Goal: Task Accomplishment & Management: Complete application form

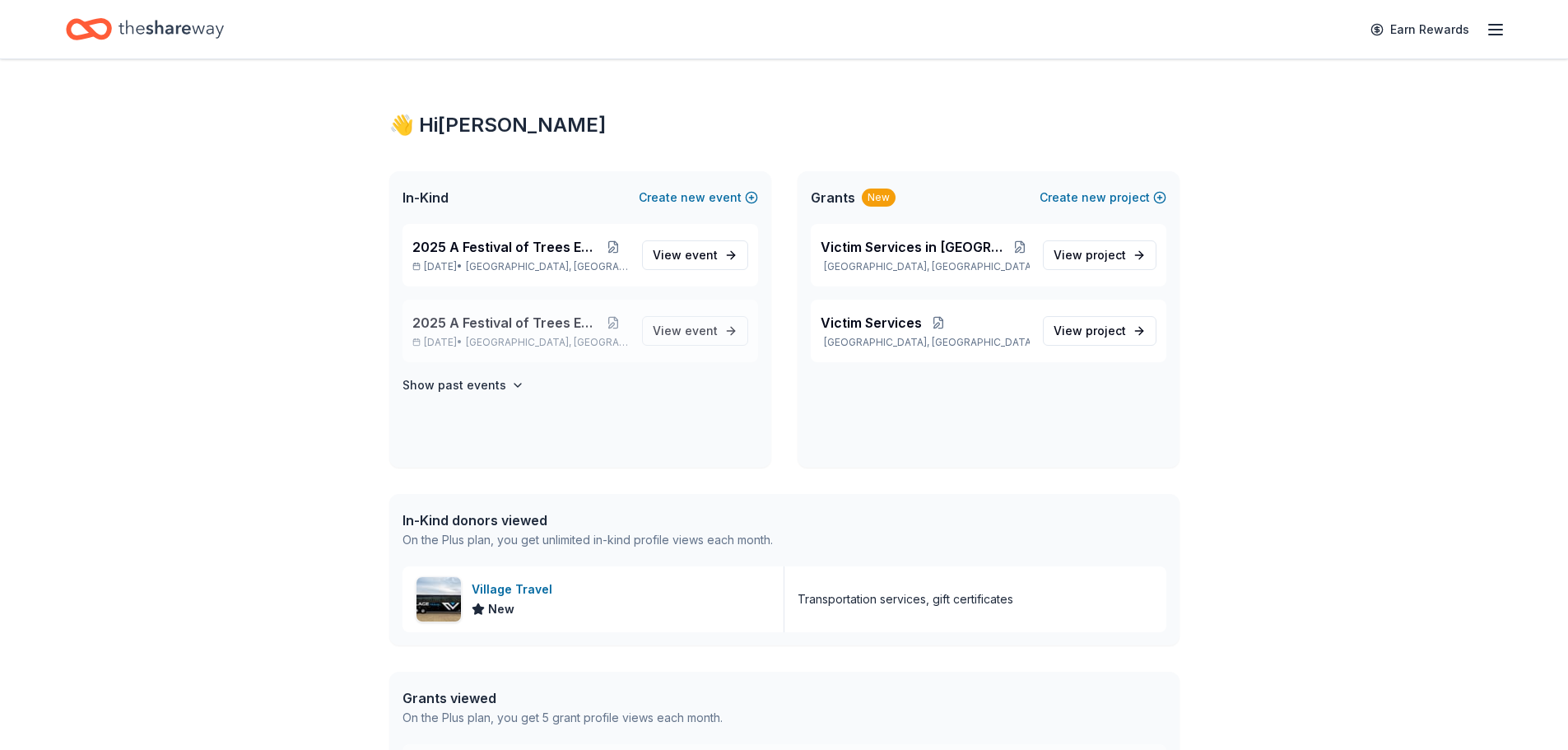
click at [482, 322] on span "2025 A Festival of Trees Event" at bounding box center [504, 322] width 185 height 20
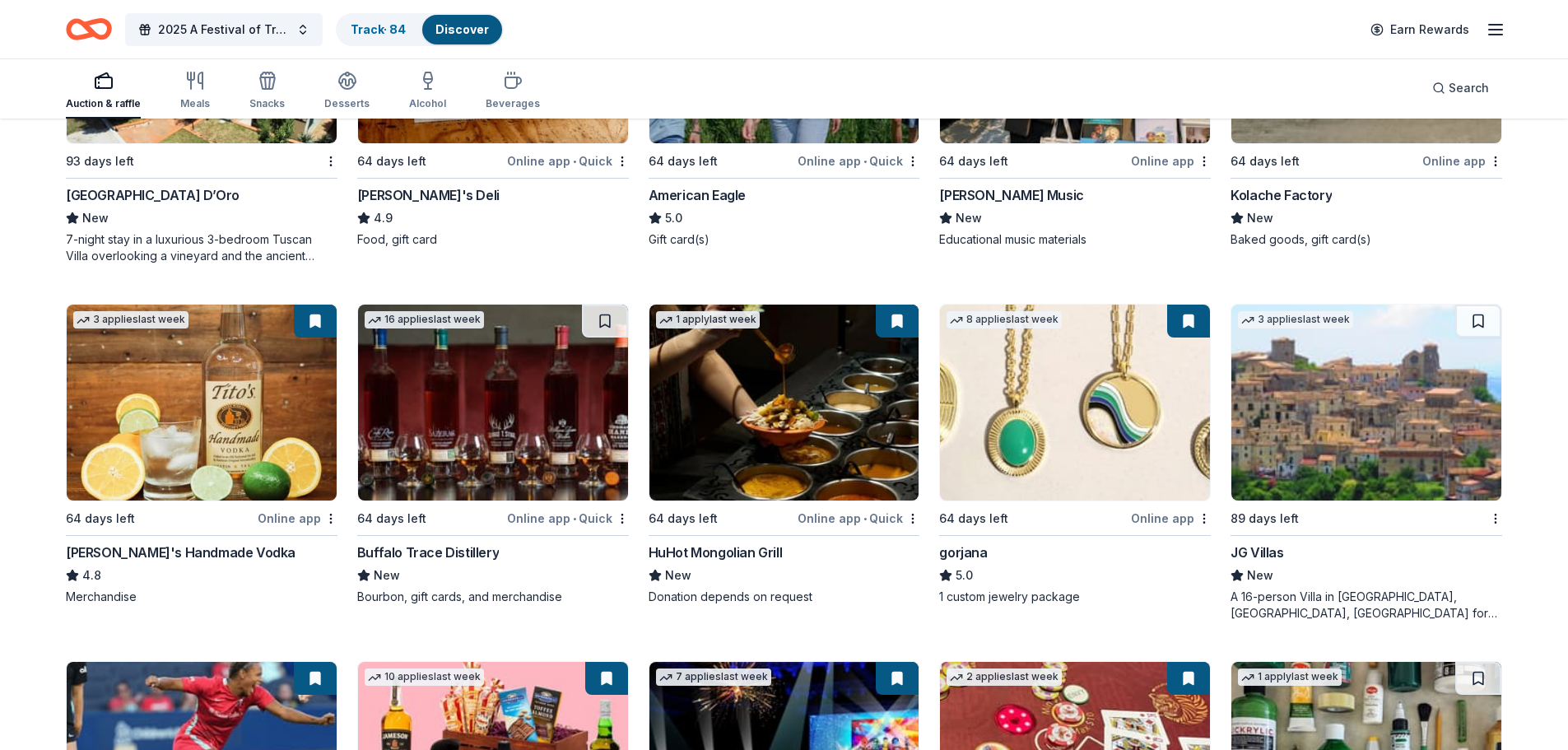
scroll to position [2512, 0]
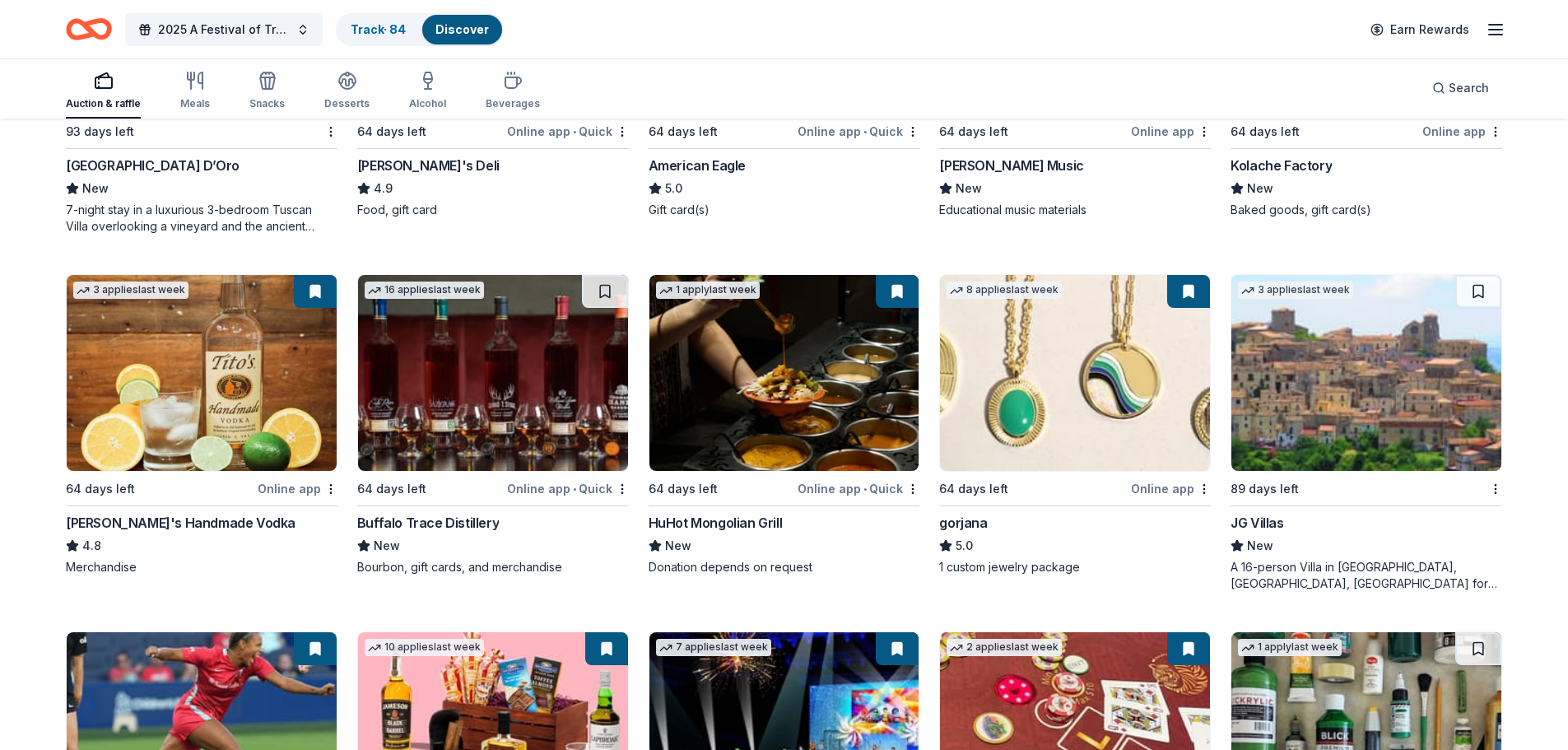
drag, startPoint x: 458, startPoint y: 372, endPoint x: 441, endPoint y: 364, distance: 18.8
click at [441, 364] on img at bounding box center [492, 373] width 270 height 196
click at [797, 391] on img at bounding box center [784, 373] width 270 height 196
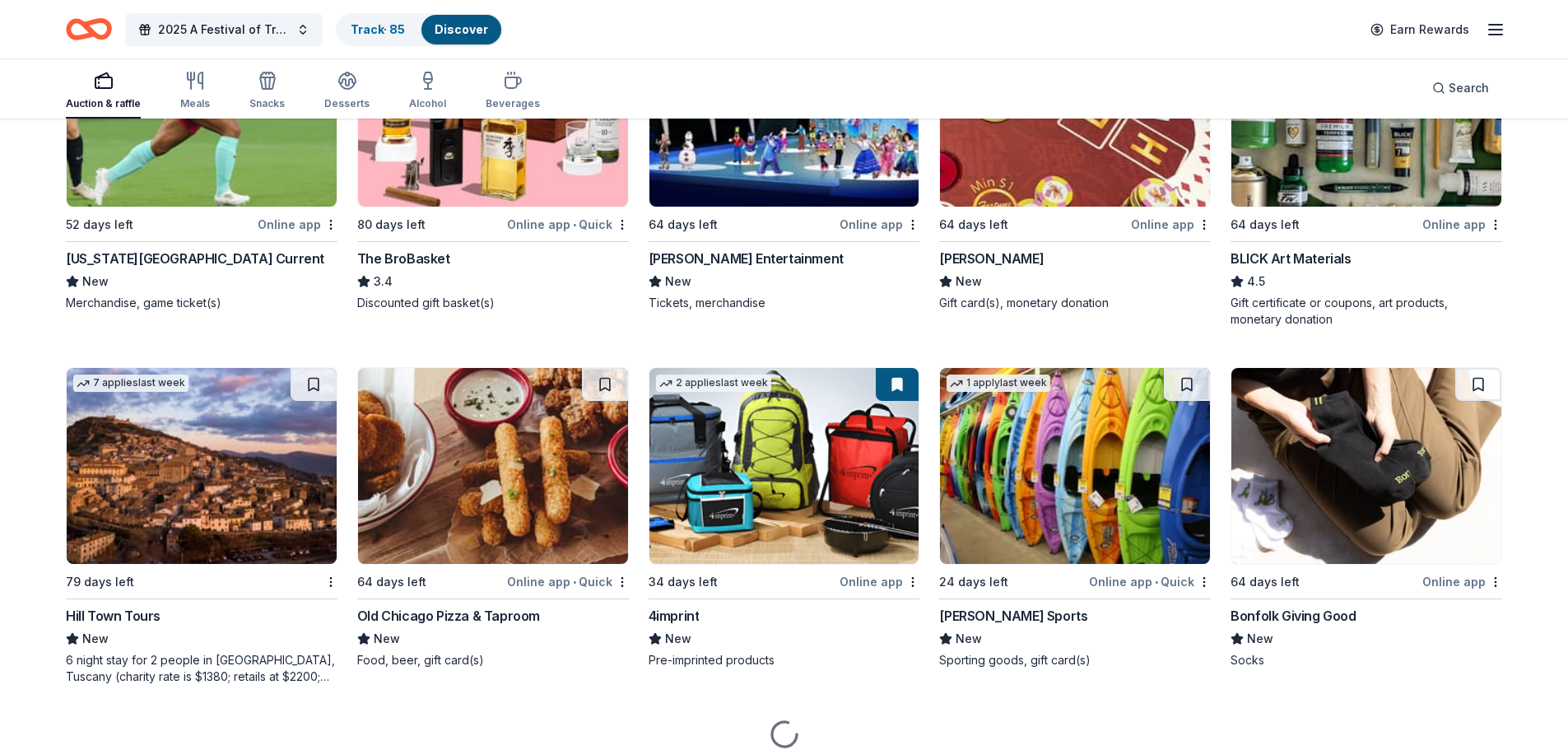
scroll to position [3170, 0]
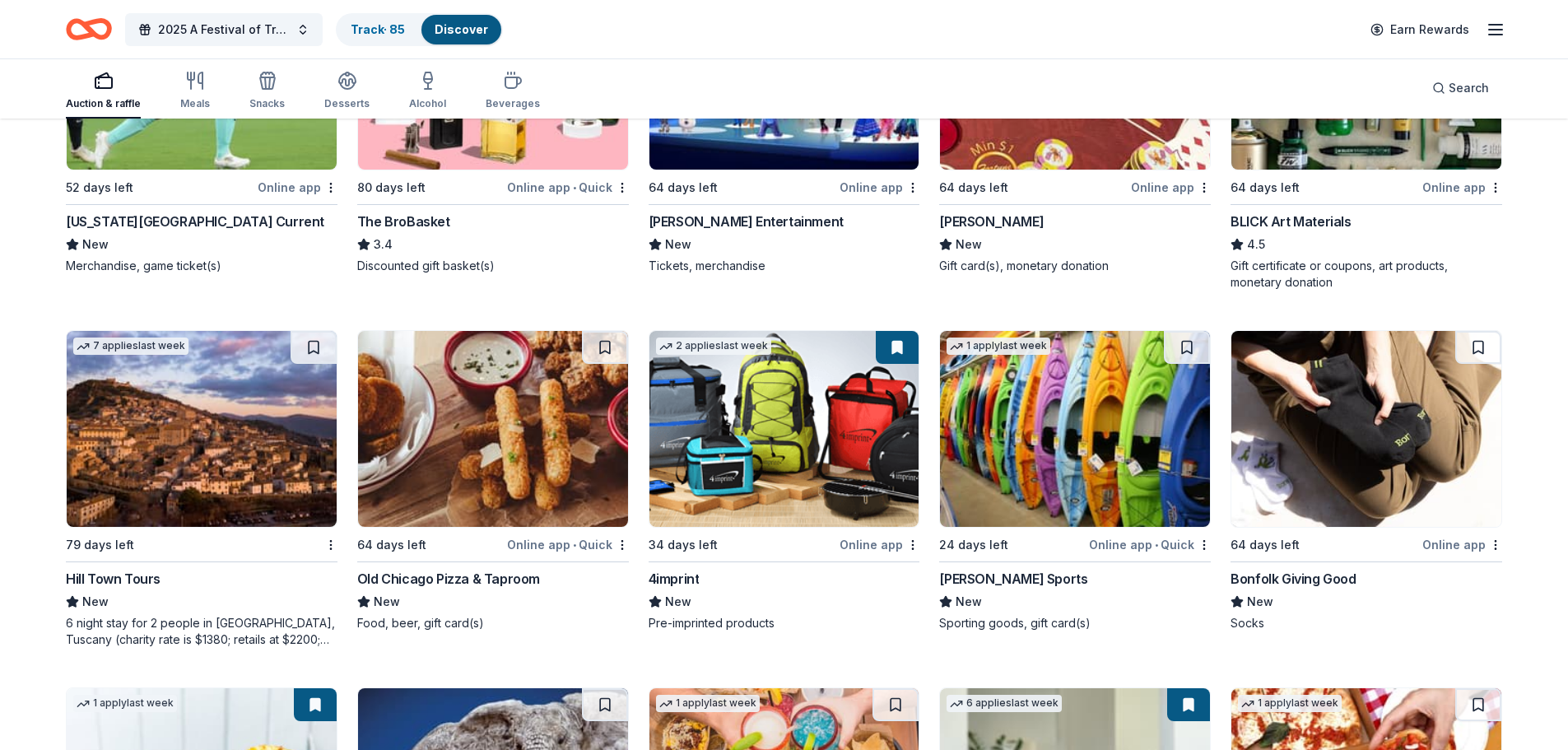
click at [237, 444] on img at bounding box center [201, 429] width 270 height 196
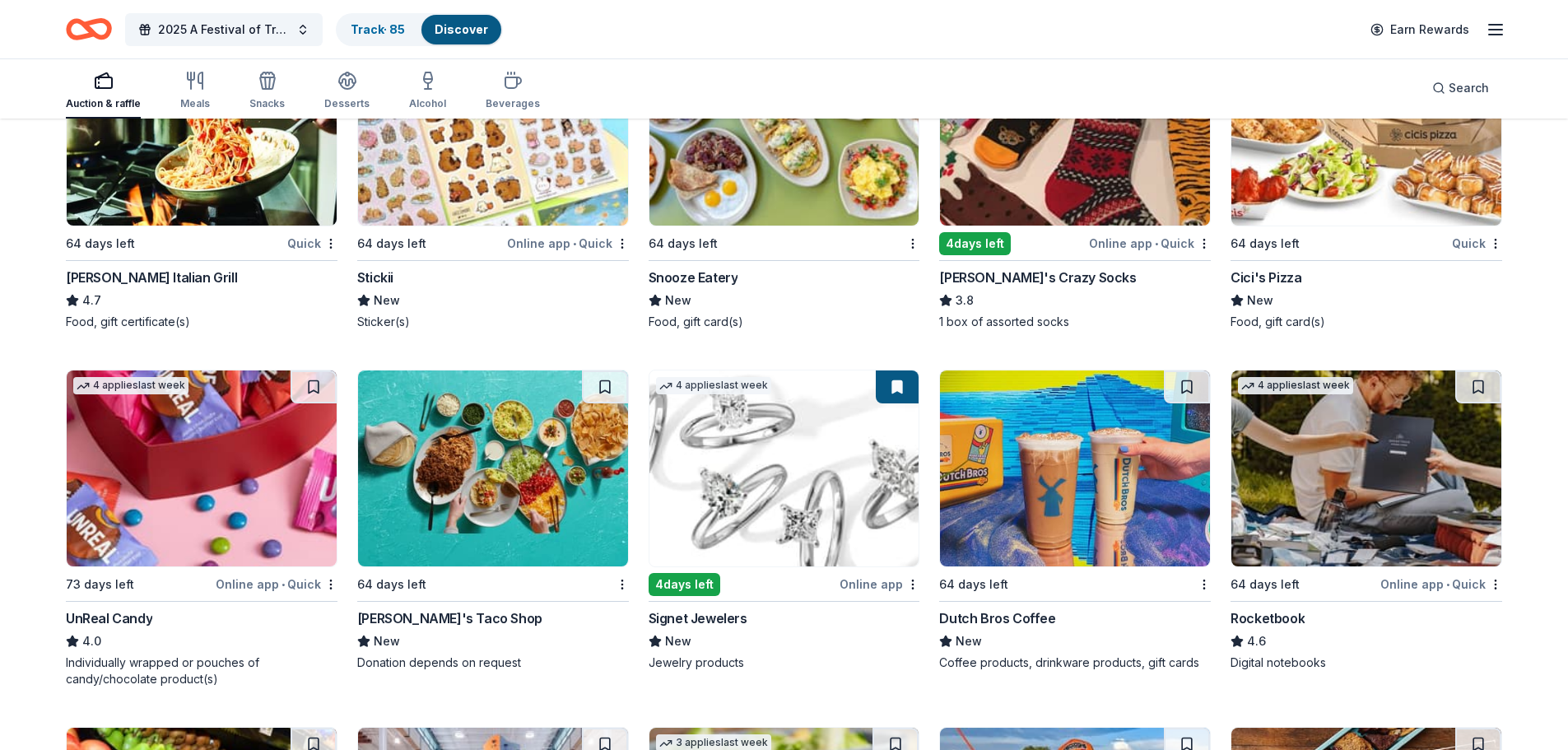
scroll to position [5237, 0]
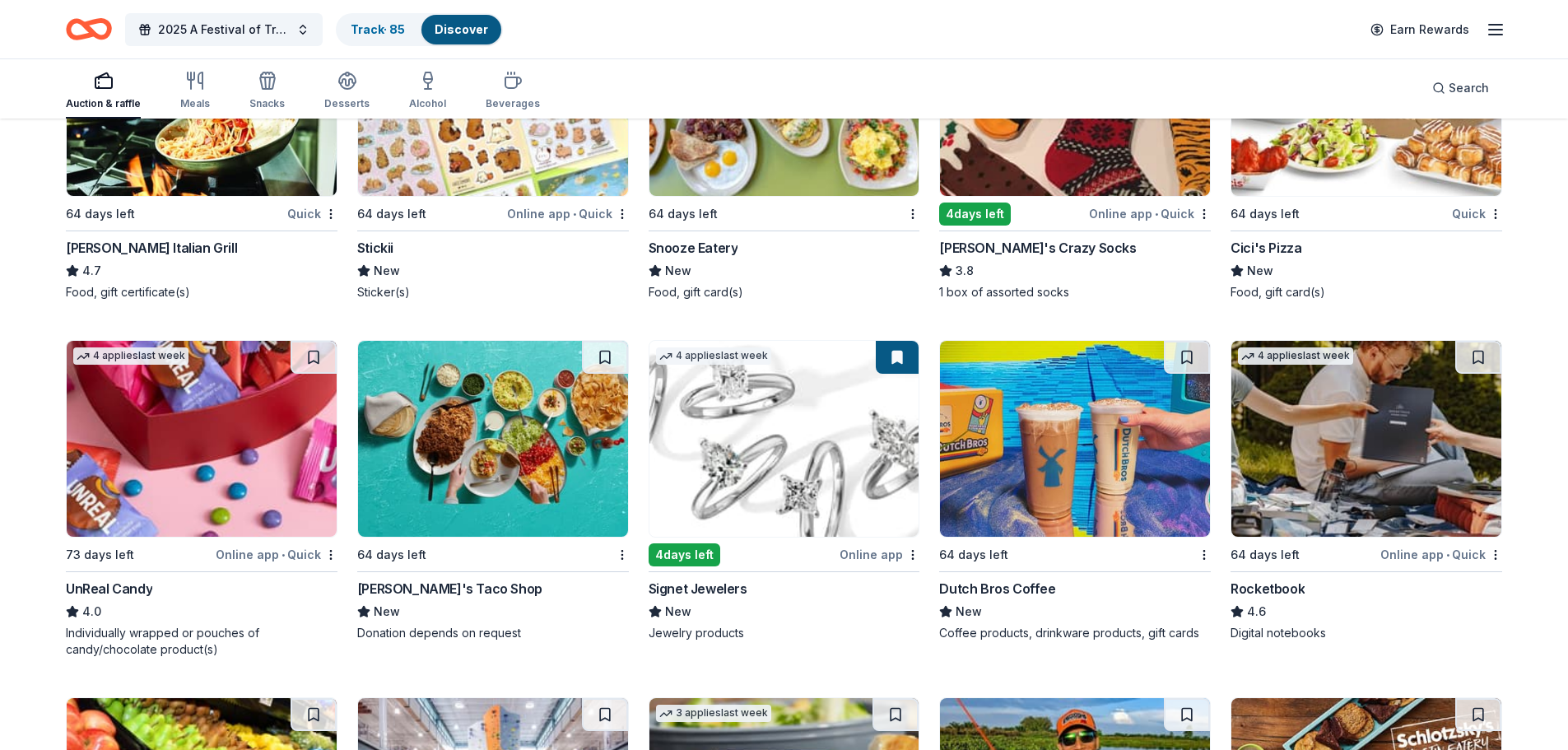
click at [512, 451] on img at bounding box center [492, 438] width 270 height 196
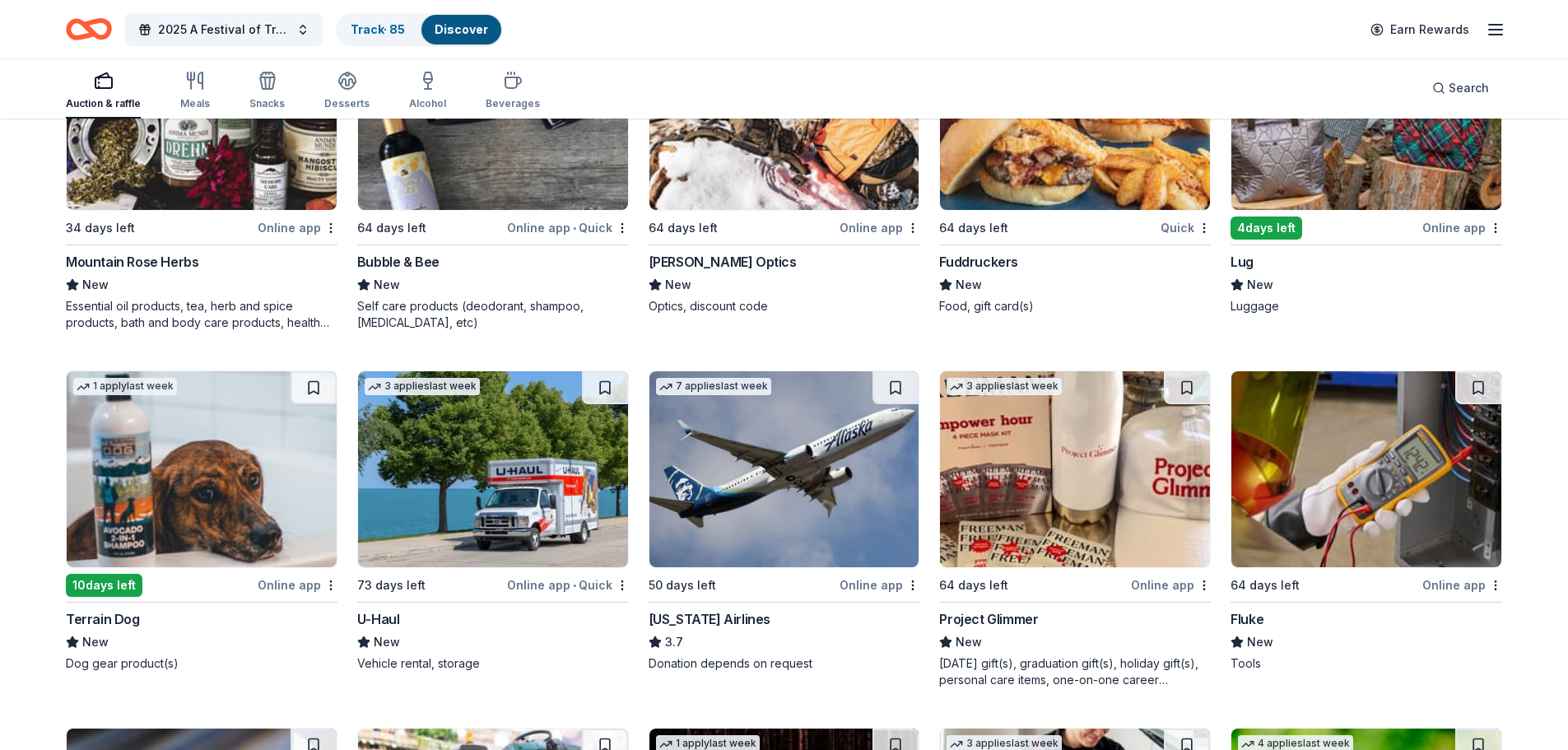
scroll to position [6306, 0]
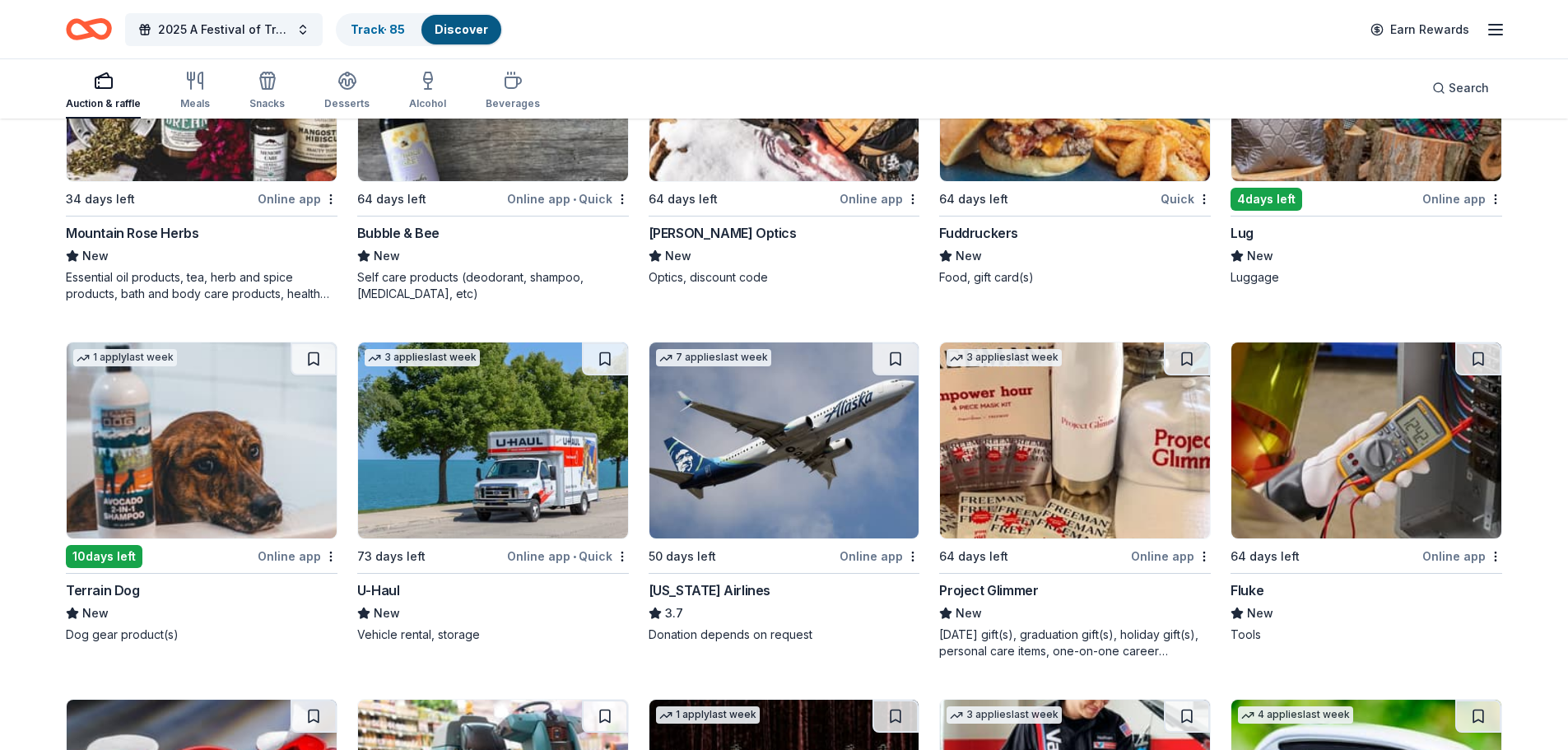
click at [814, 476] on img at bounding box center [784, 440] width 270 height 196
click at [785, 439] on img at bounding box center [784, 440] width 270 height 196
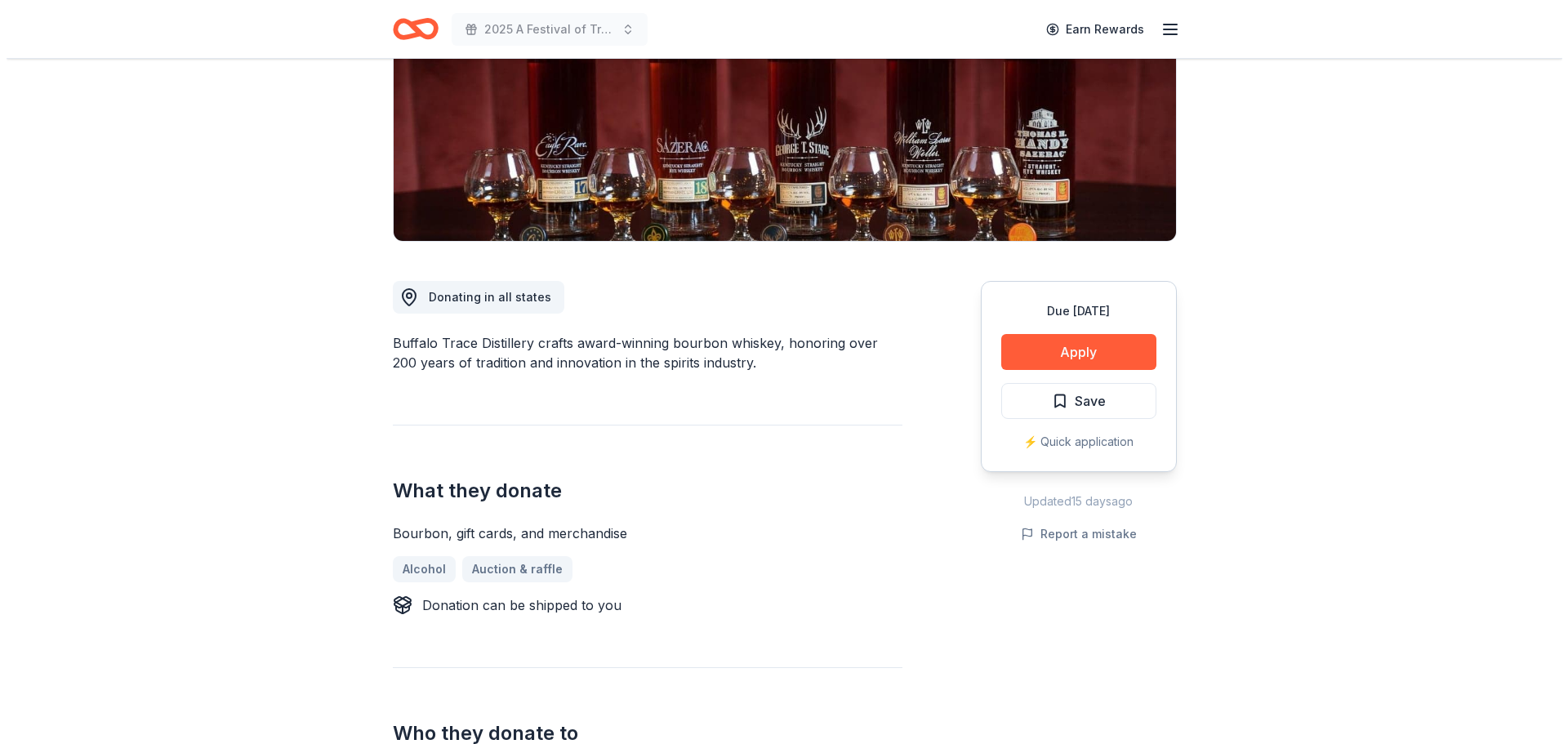
scroll to position [245, 0]
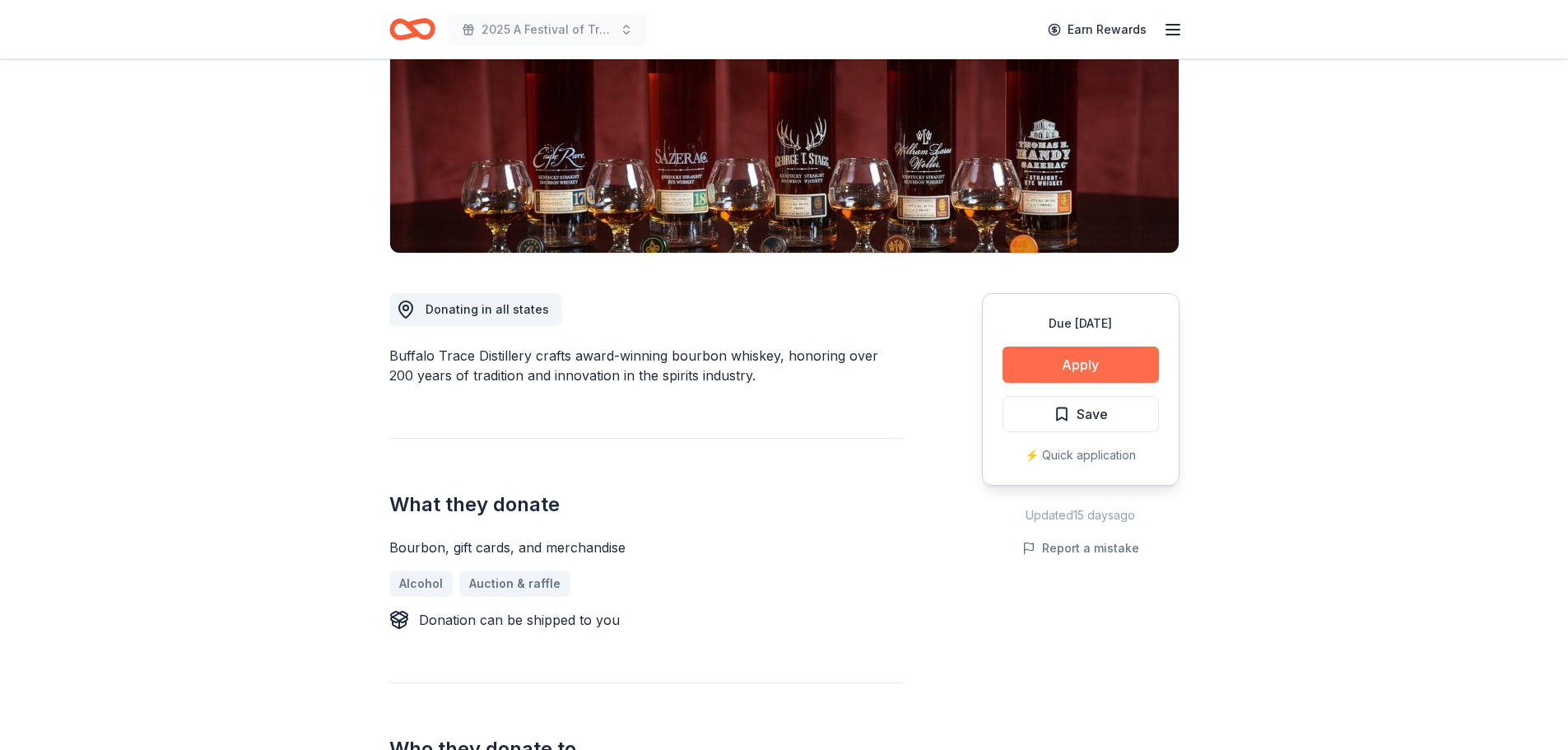
click at [1065, 358] on button "Apply" at bounding box center [1081, 365] width 156 height 36
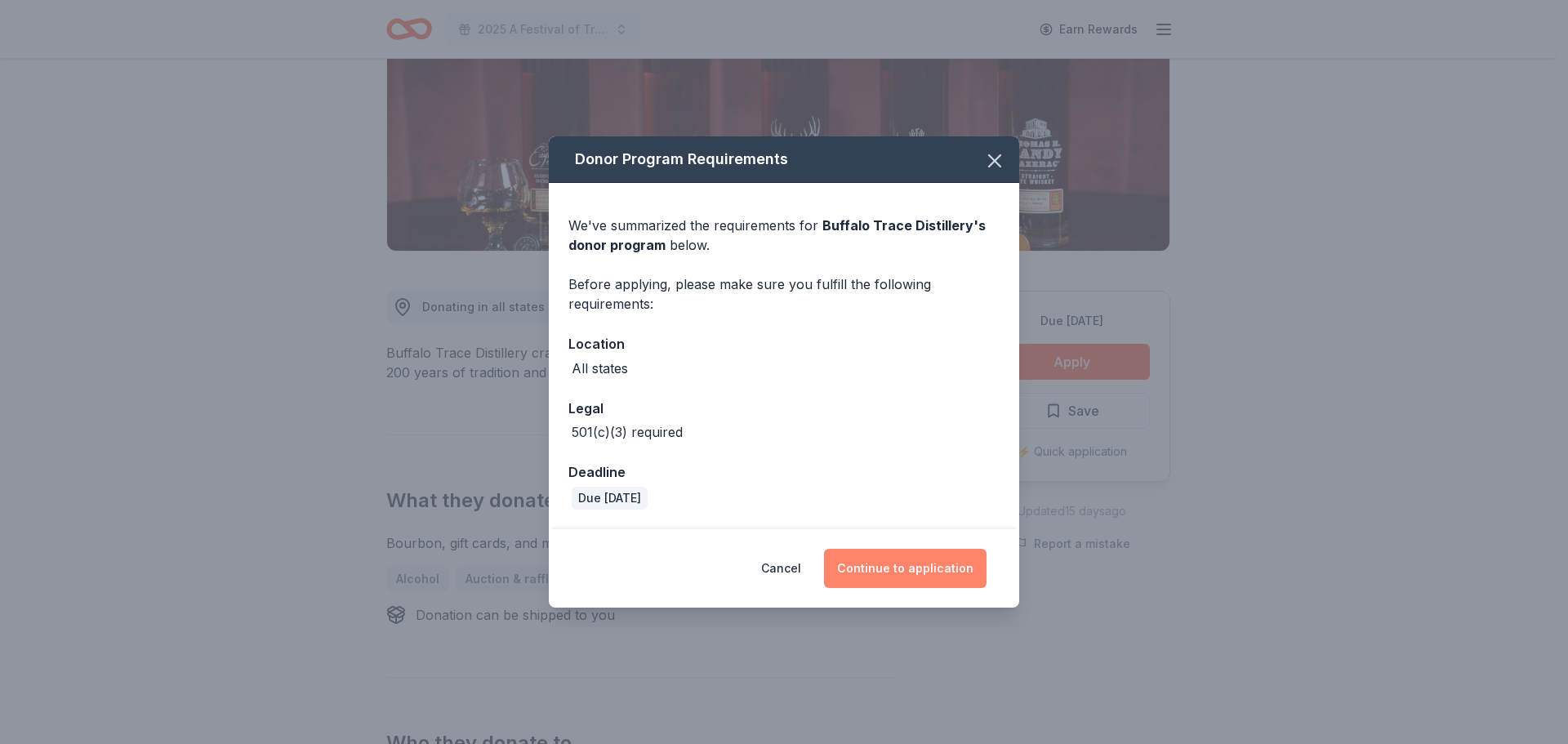
click at [917, 561] on button "Continue to application" at bounding box center [905, 567] width 163 height 39
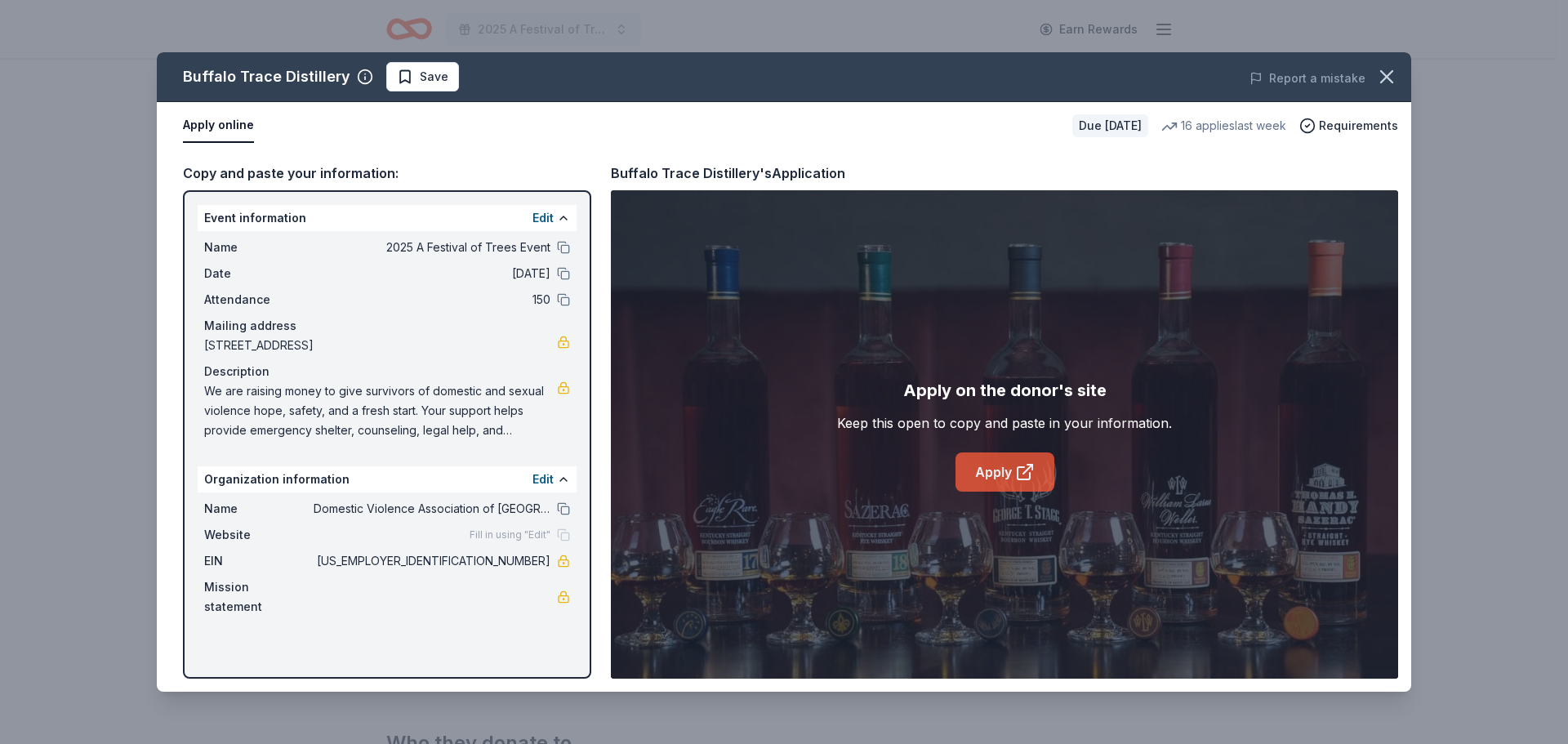
click at [983, 472] on link "Apply" at bounding box center [1005, 471] width 99 height 39
click at [1380, 79] on icon "button" at bounding box center [1386, 77] width 23 height 23
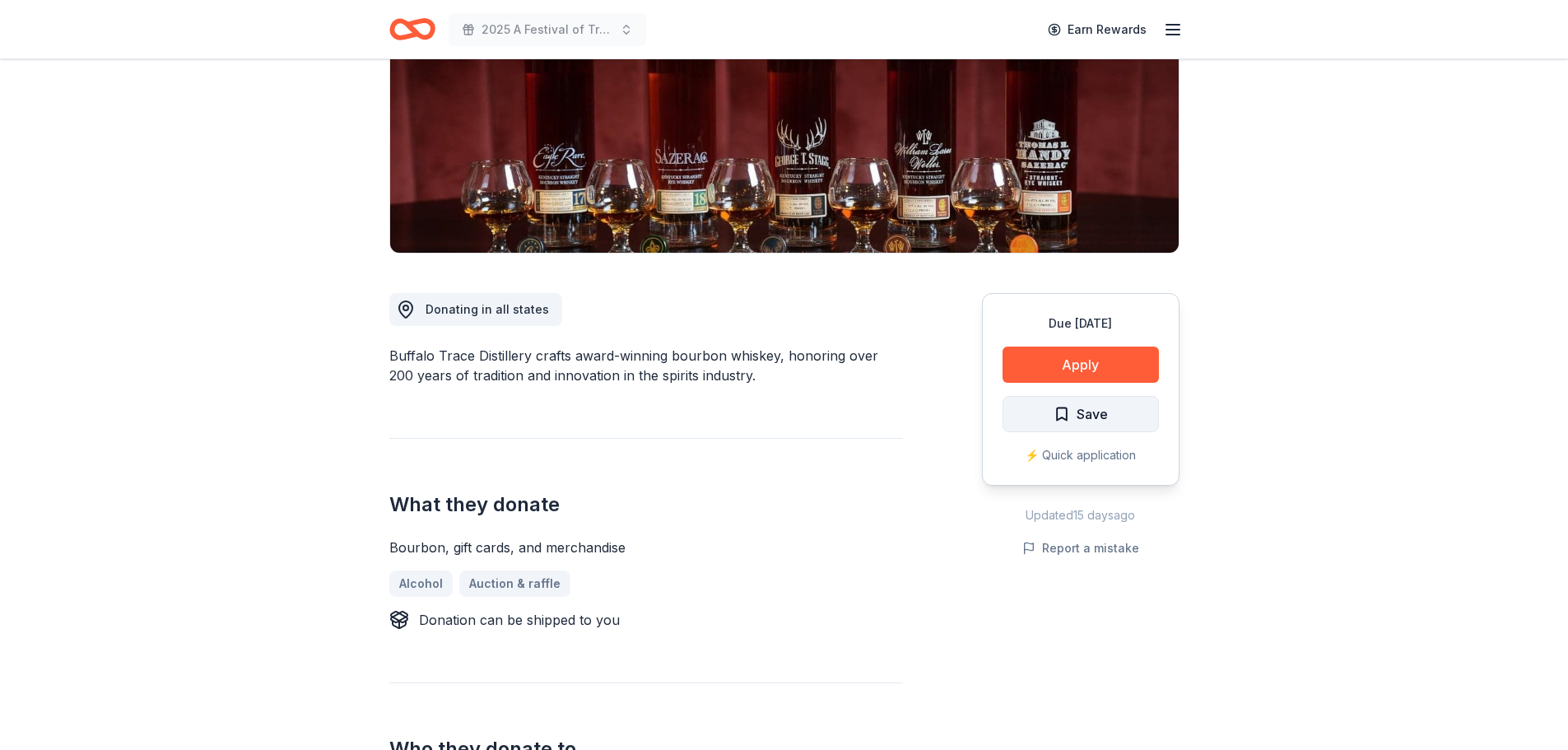
click at [1067, 411] on span "Save" at bounding box center [1080, 413] width 55 height 22
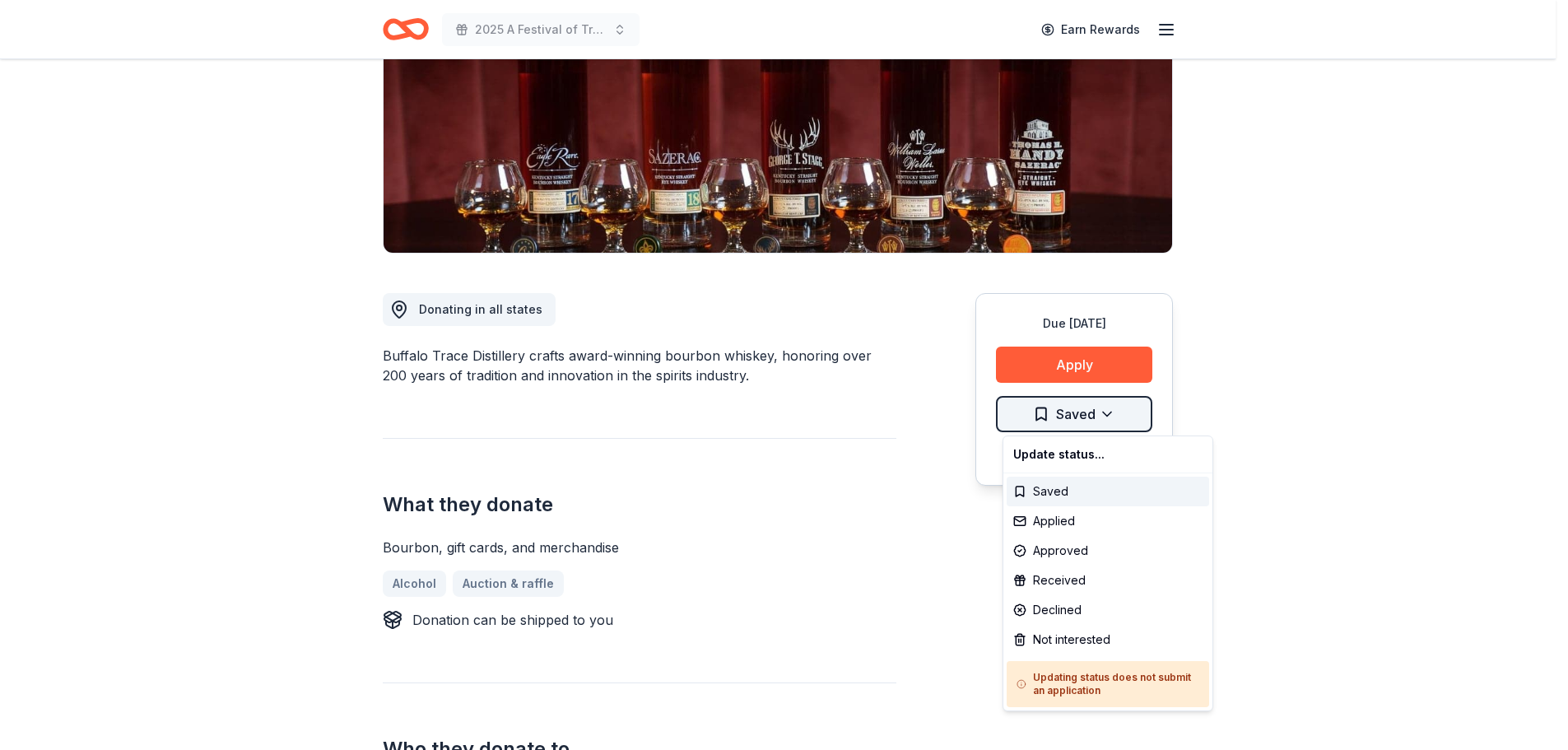
click at [1118, 411] on html "2025 A Festival of Trees Event Earn Rewards Due in 64 days Share Buffalo Trace …" at bounding box center [784, 128] width 1568 height 750
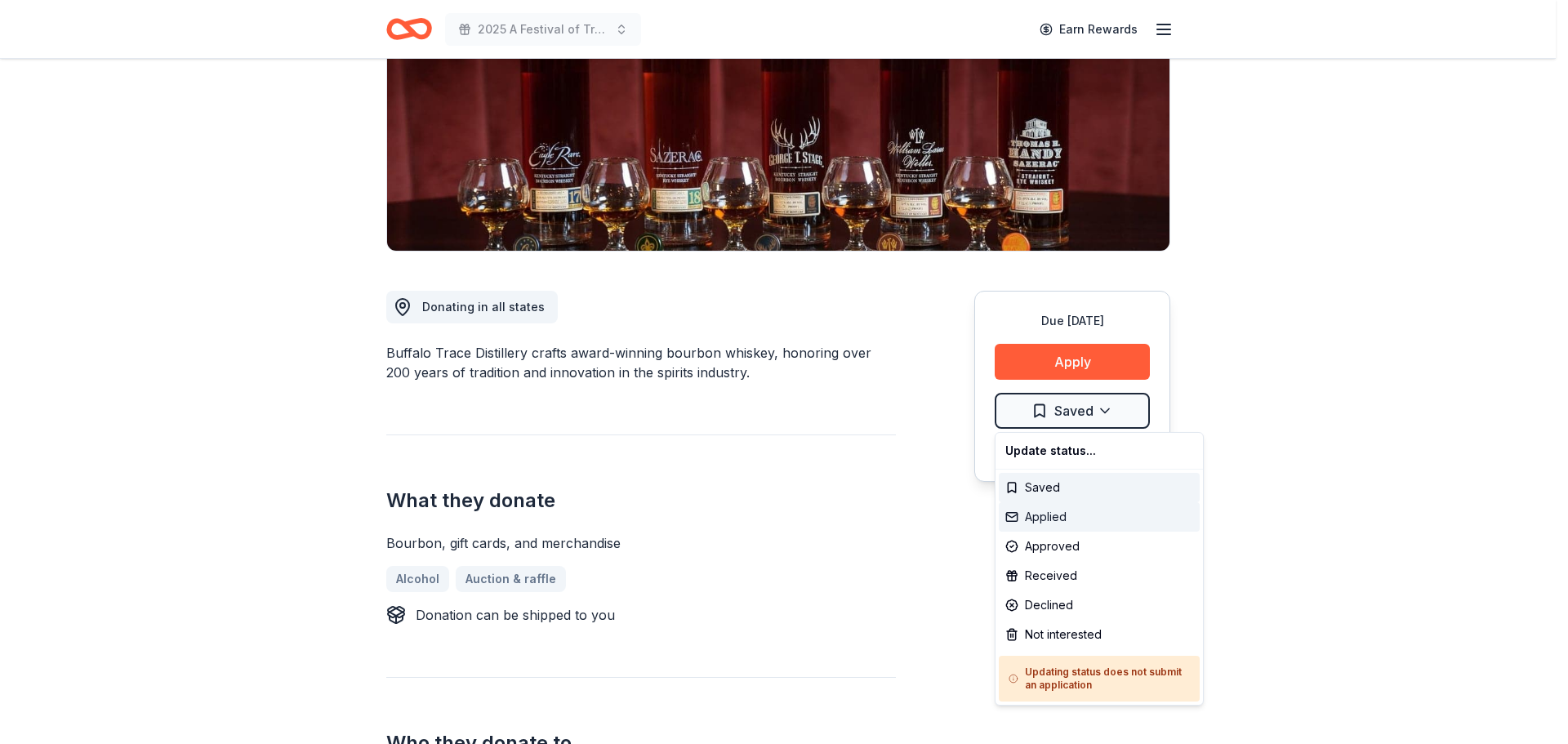
click at [1049, 518] on div "Applied" at bounding box center [1098, 517] width 201 height 29
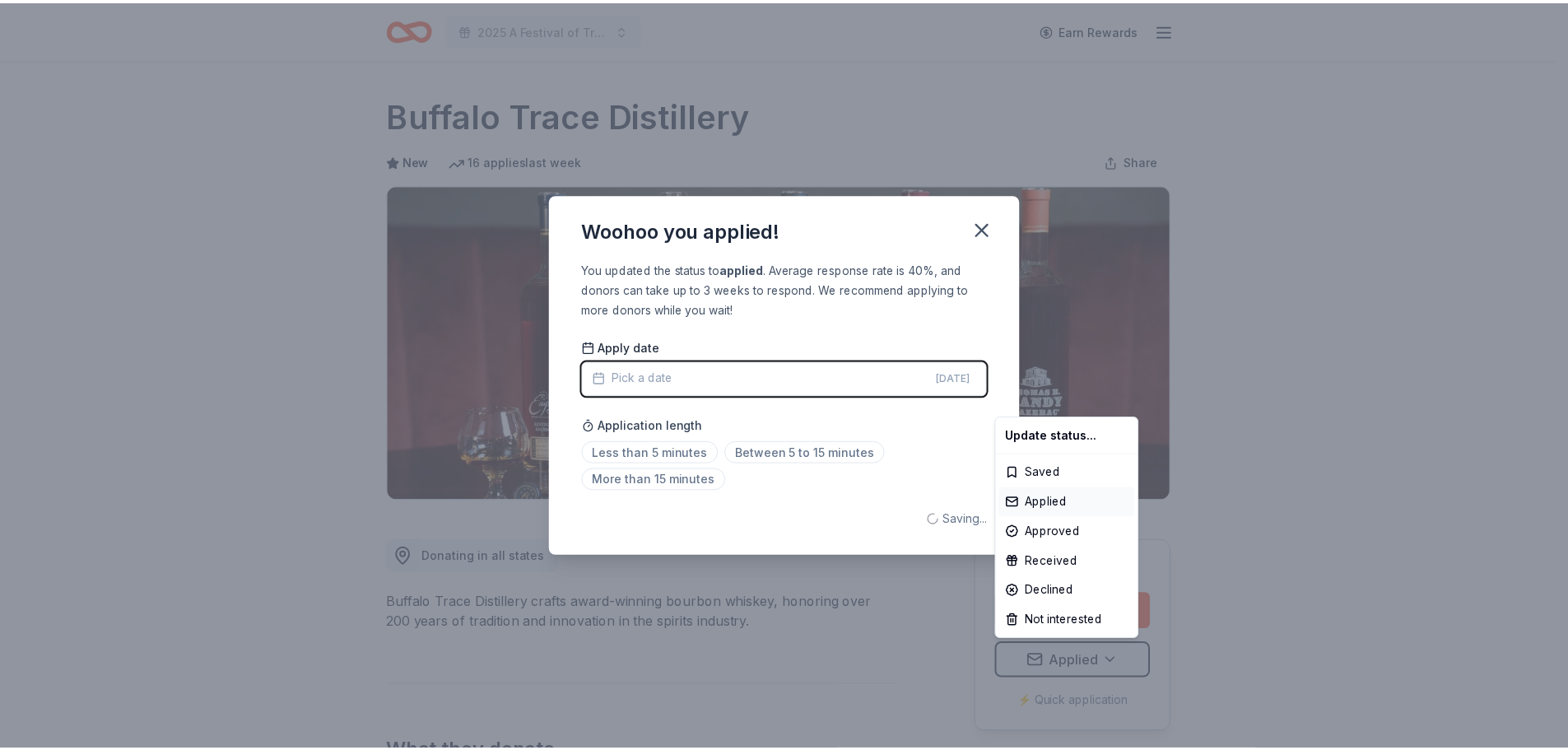
scroll to position [0, 0]
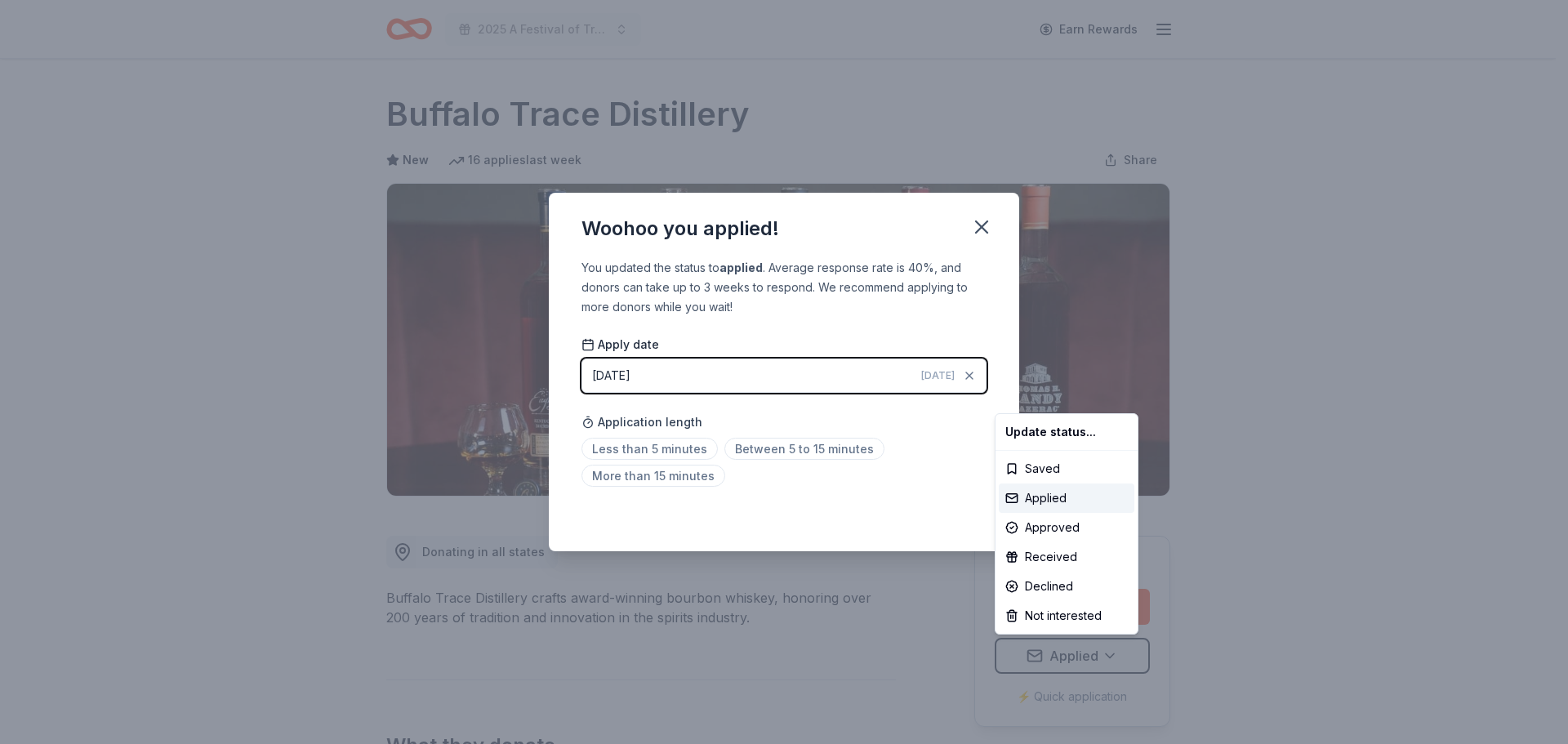
click at [980, 226] on html "2025 A Festival of Trees Event Earn Rewards Due in 64 days Share Buffalo Trace …" at bounding box center [784, 372] width 1568 height 744
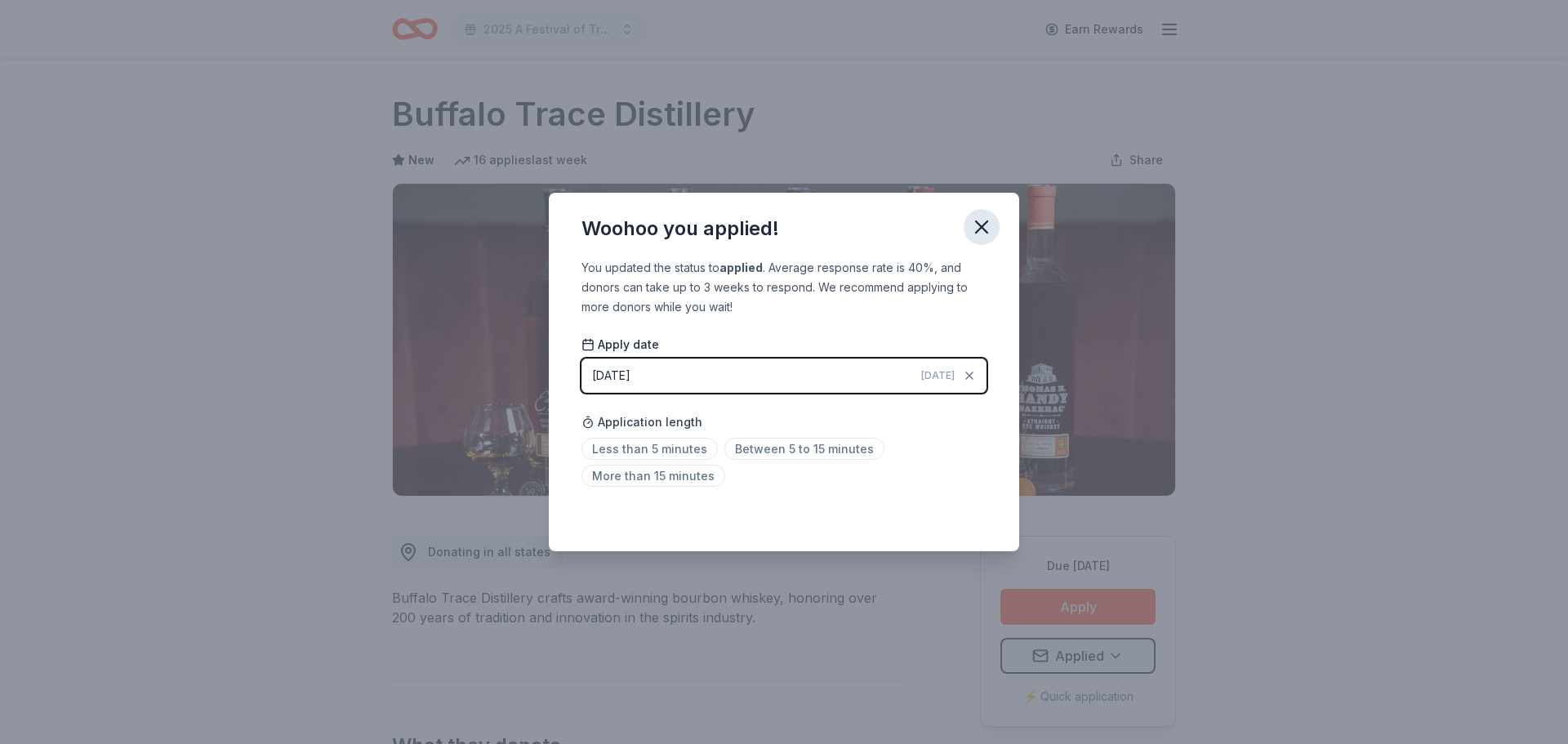
click at [984, 223] on icon "button" at bounding box center [981, 226] width 11 height 11
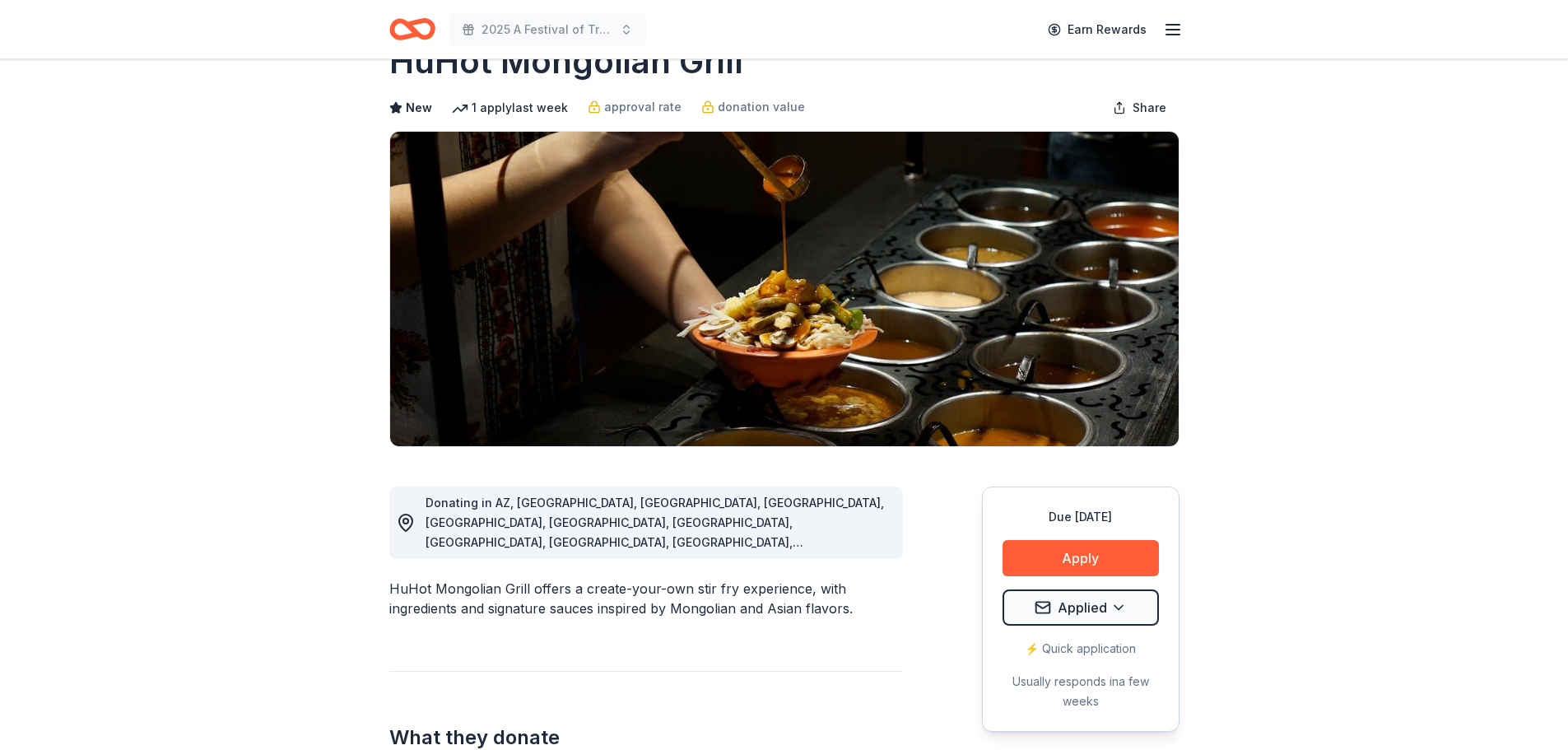
scroll to position [82, 0]
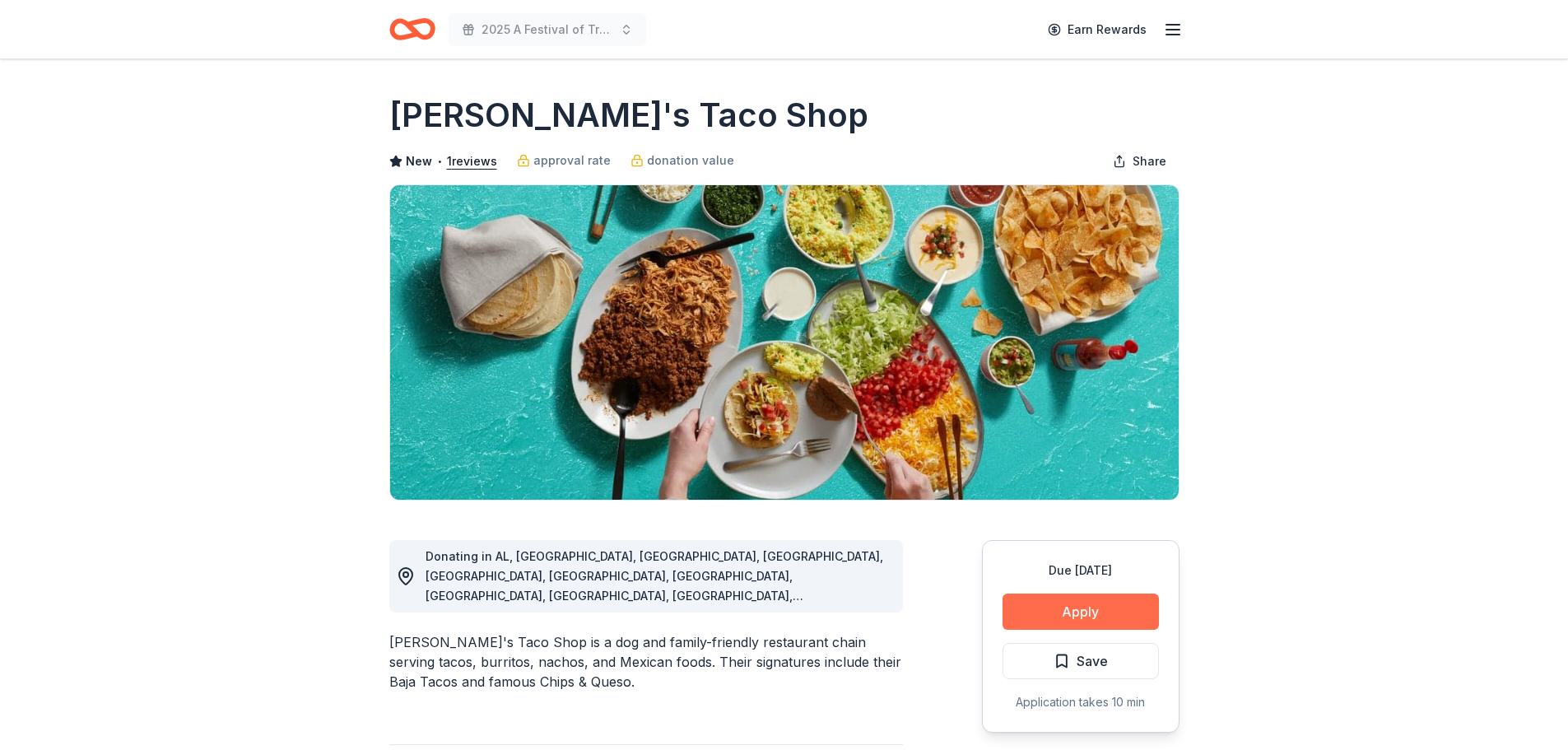
click at [1043, 600] on button "Apply" at bounding box center [1081, 611] width 156 height 36
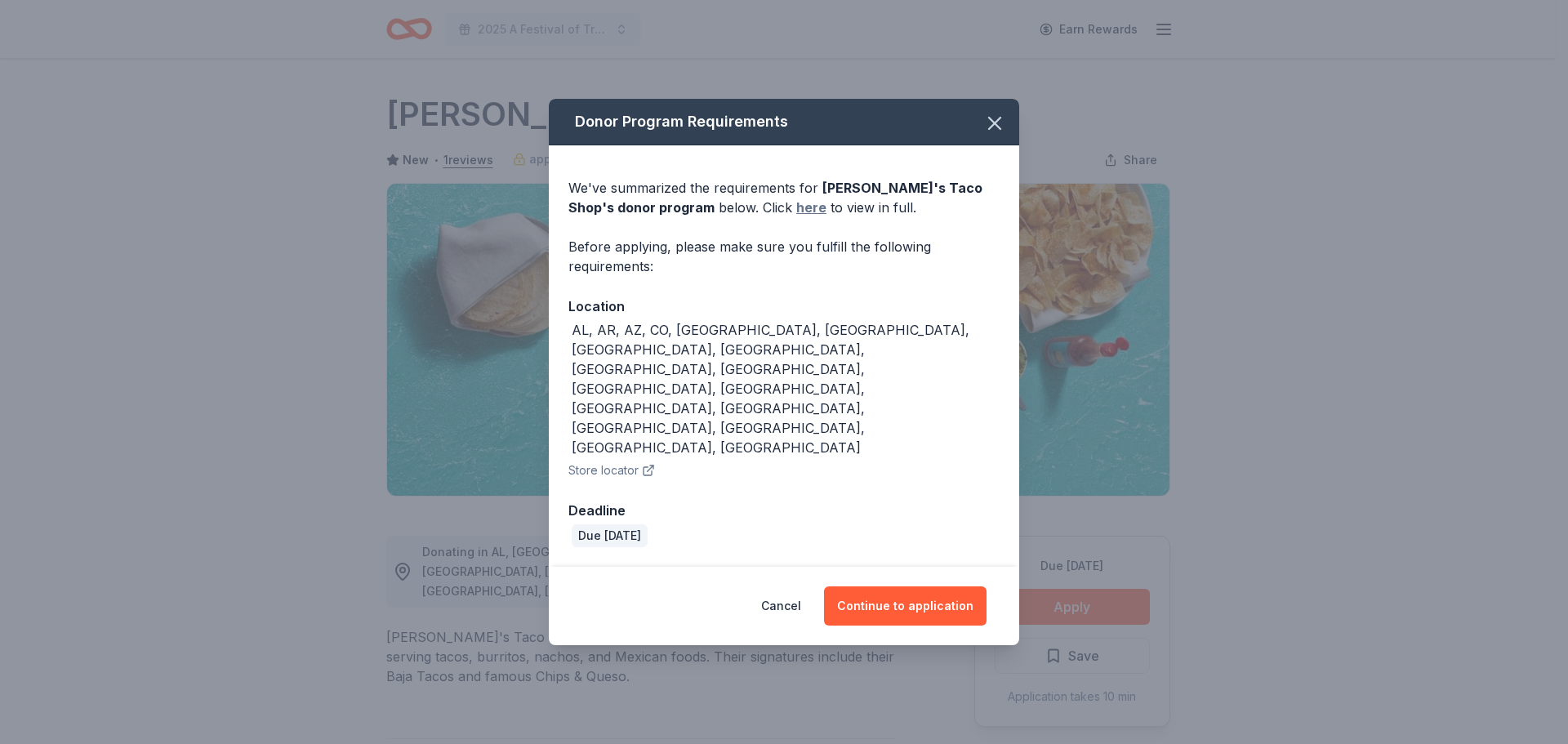
click at [796, 217] on link "here" at bounding box center [811, 207] width 30 height 20
click at [887, 586] on button "Continue to application" at bounding box center [905, 605] width 163 height 39
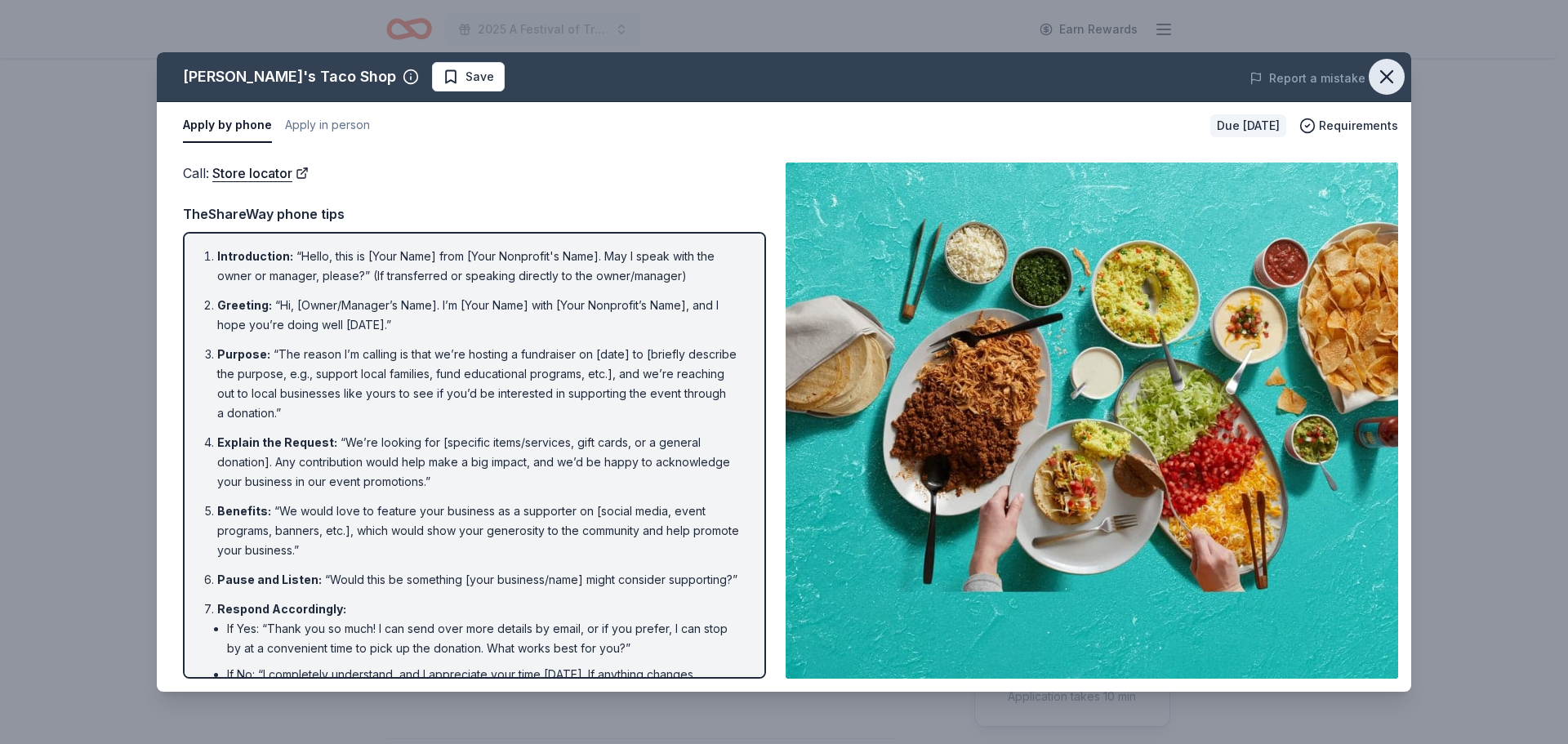
click at [1395, 75] on icon "button" at bounding box center [1386, 77] width 23 height 23
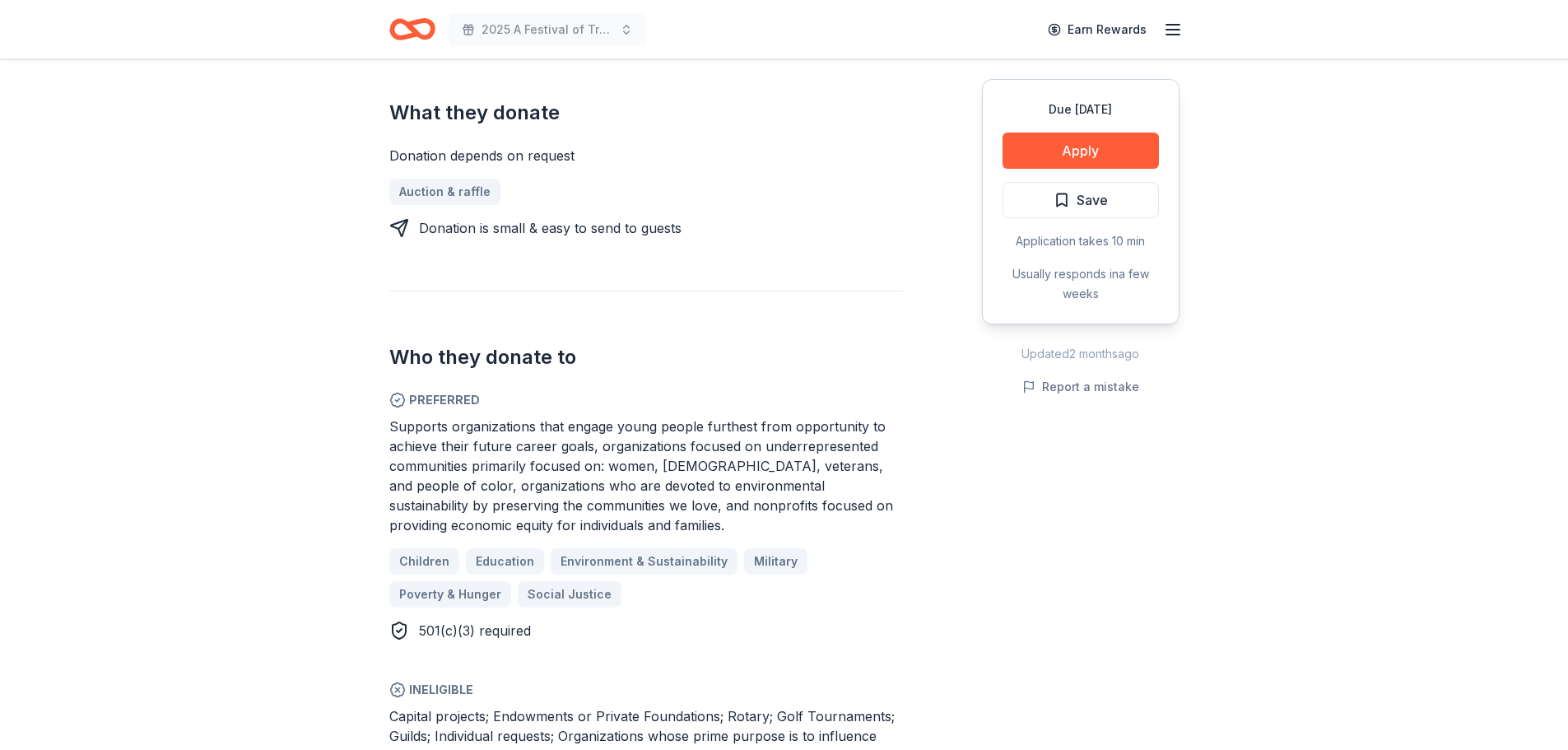
scroll to position [658, 0]
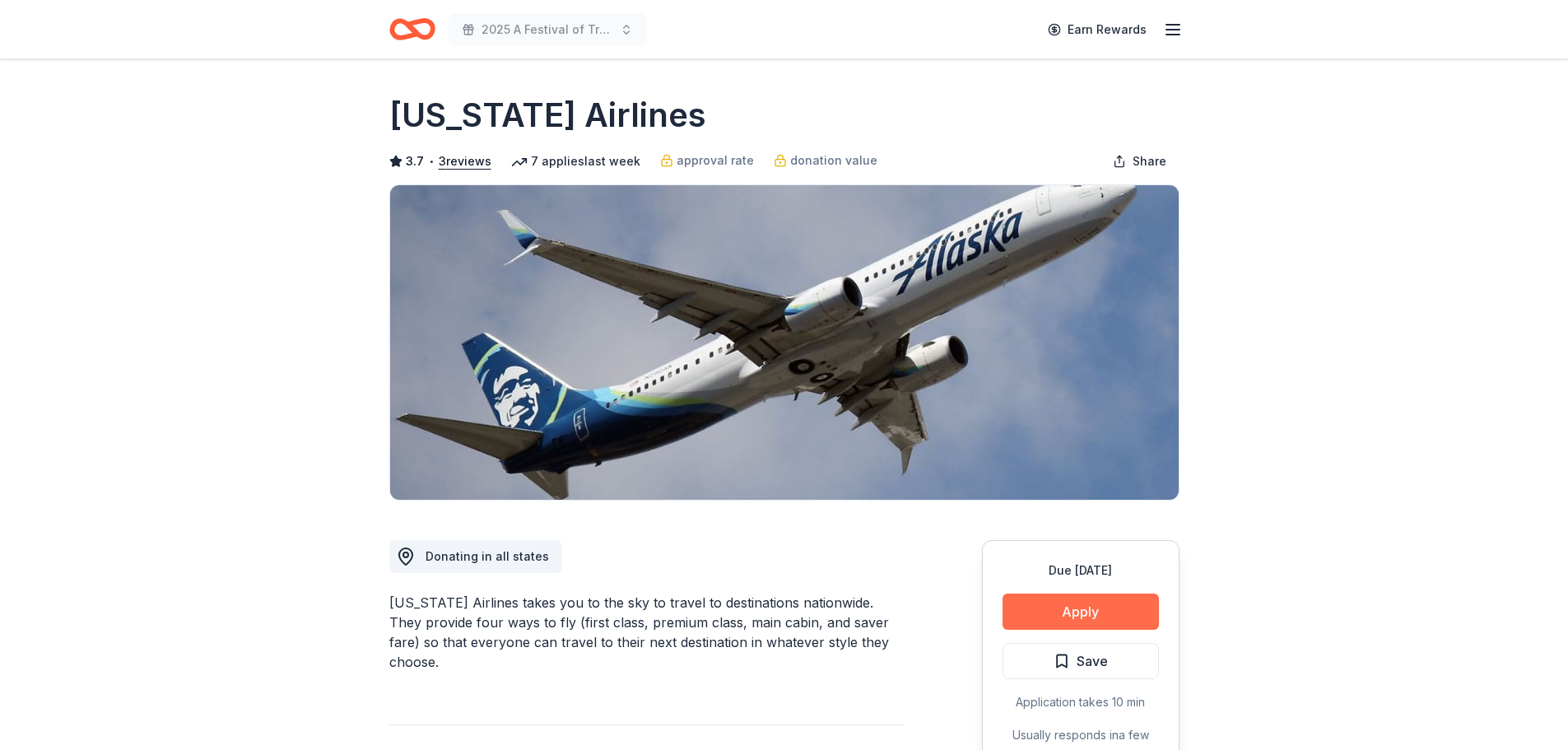
click at [1104, 615] on button "Apply" at bounding box center [1081, 611] width 156 height 36
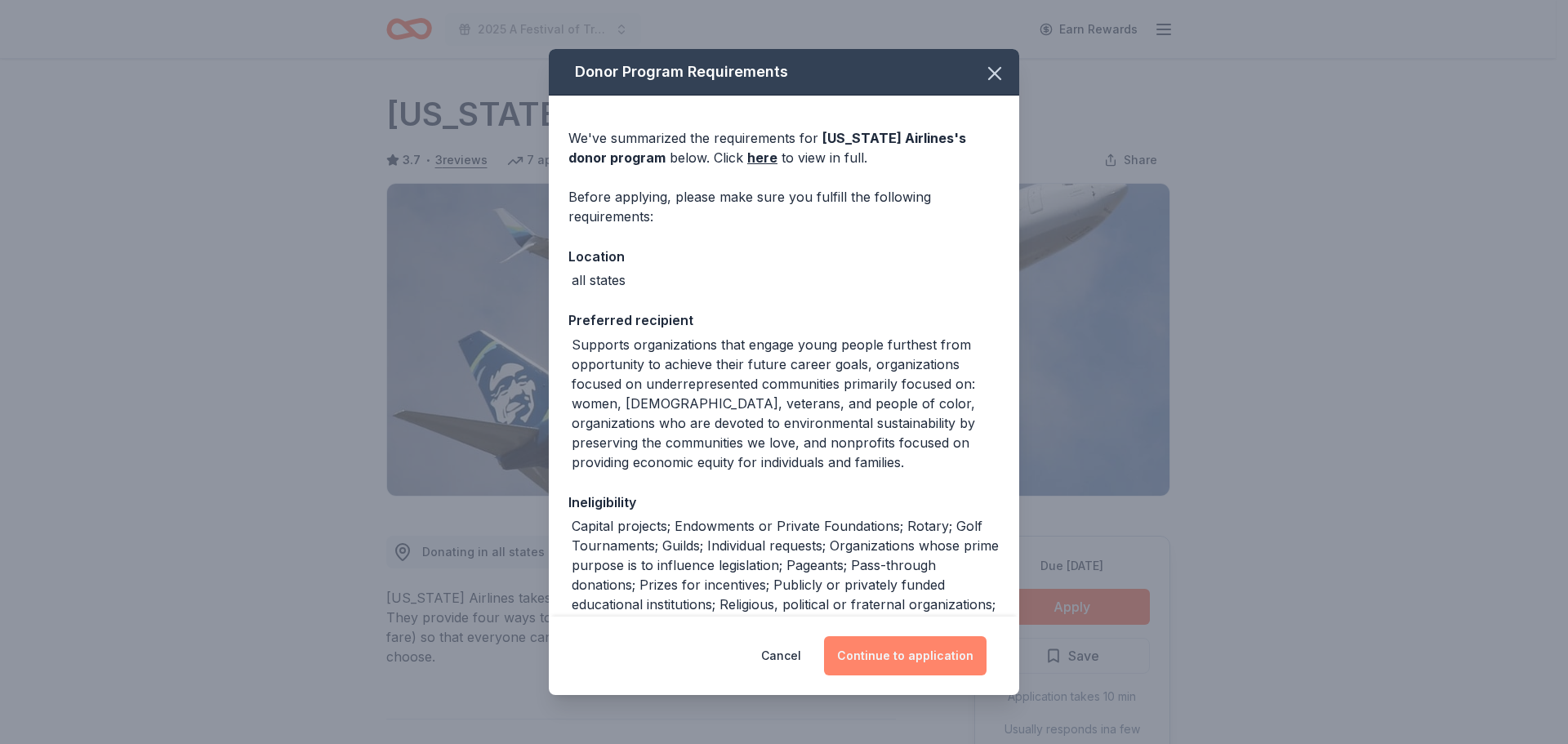
click at [879, 652] on button "Continue to application" at bounding box center [905, 654] width 163 height 39
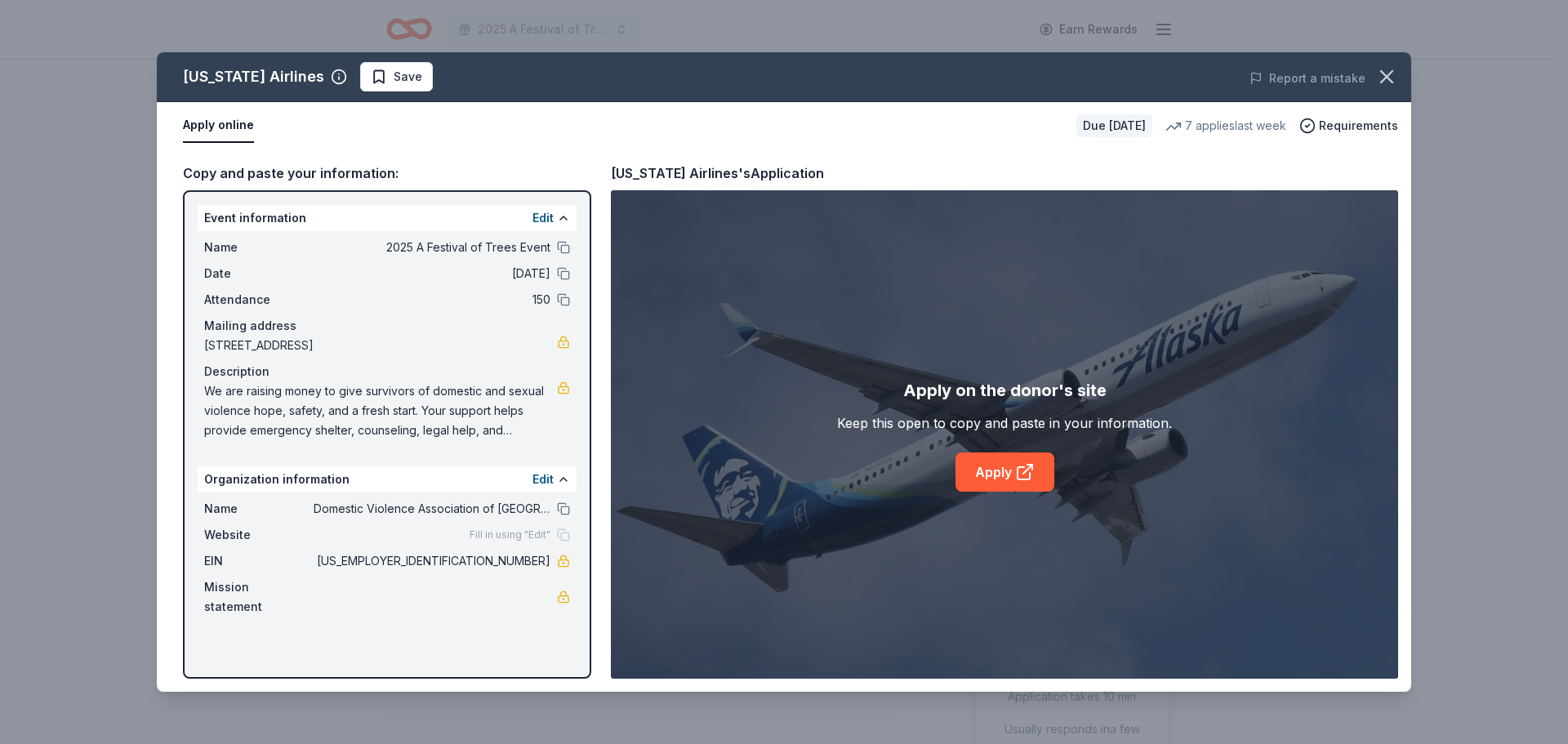
drag, startPoint x: 812, startPoint y: 453, endPoint x: 68, endPoint y: 589, distance: 756.3
click at [68, 589] on div "[US_STATE] Airlines Save Report a mistake Apply online Due [DATE] 7 applies las…" at bounding box center [784, 372] width 1568 height 744
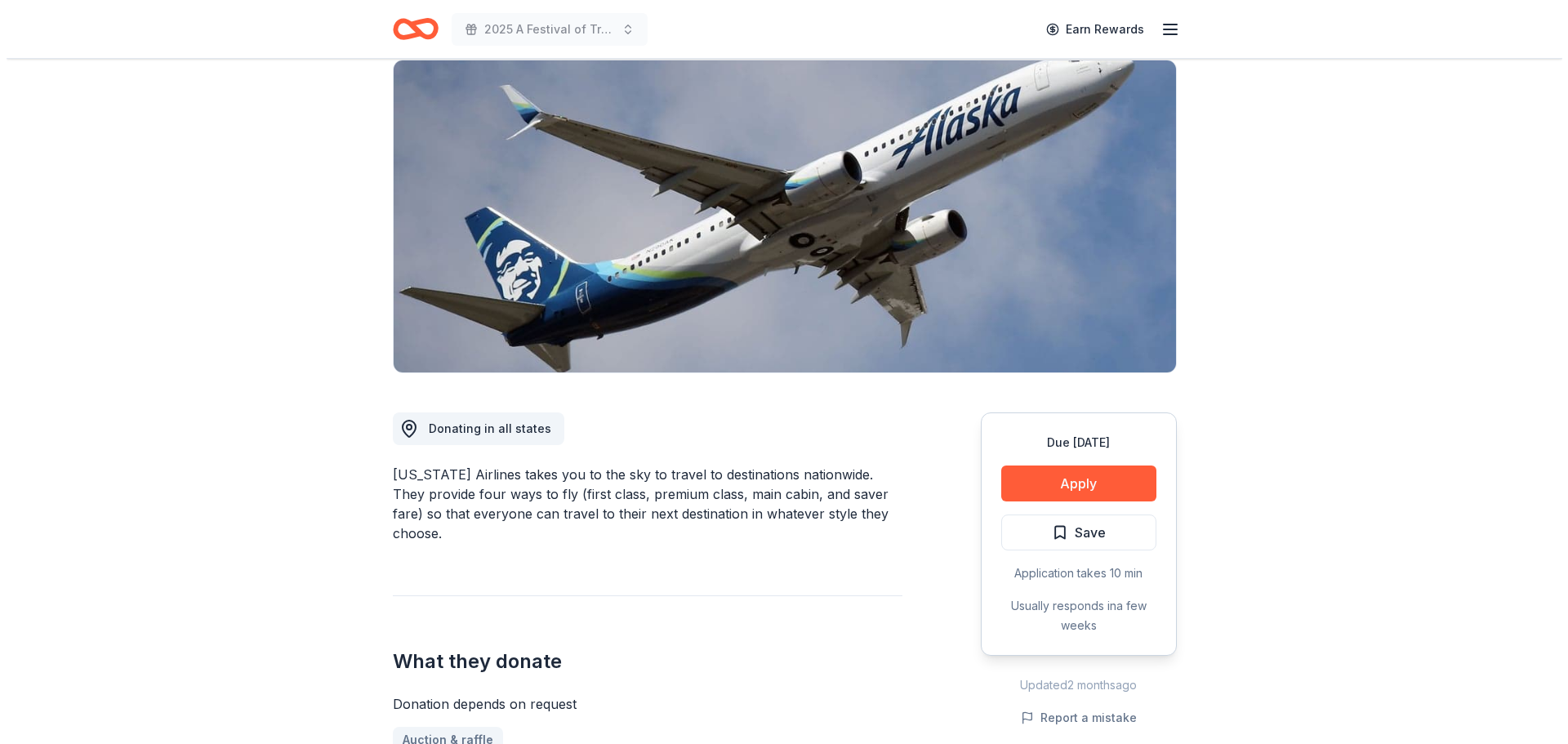
scroll to position [164, 0]
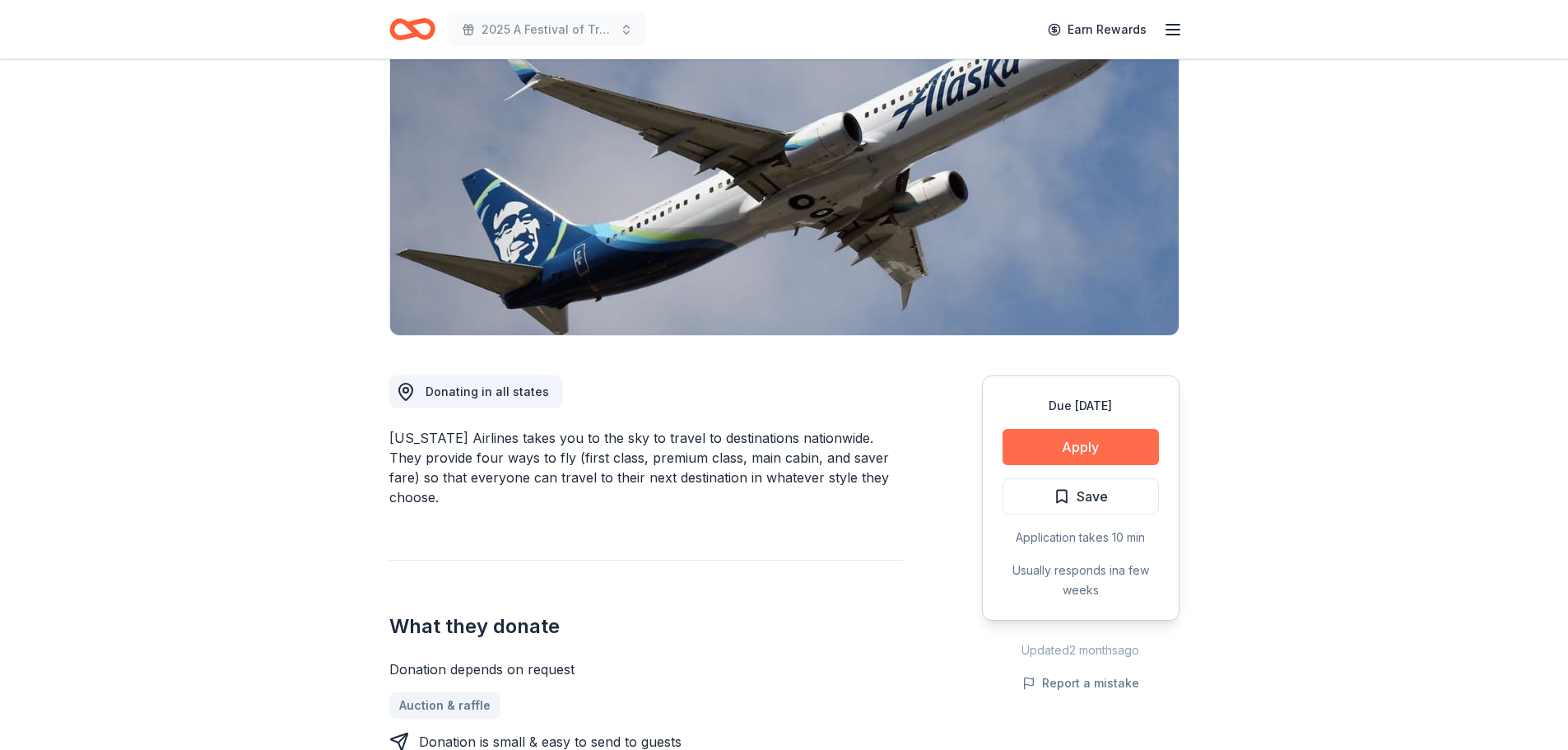
click at [1082, 446] on button "Apply" at bounding box center [1081, 447] width 156 height 36
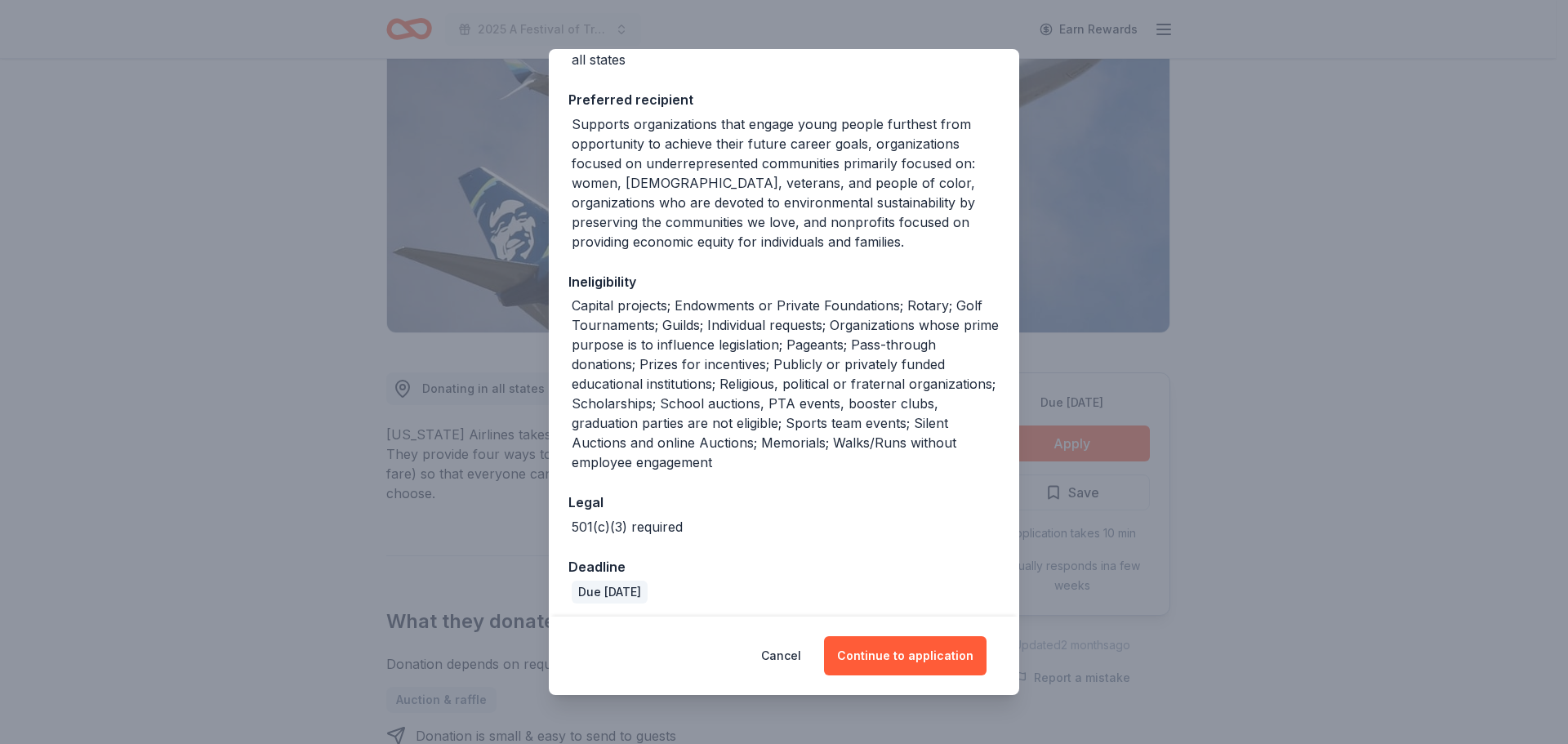
scroll to position [227, 0]
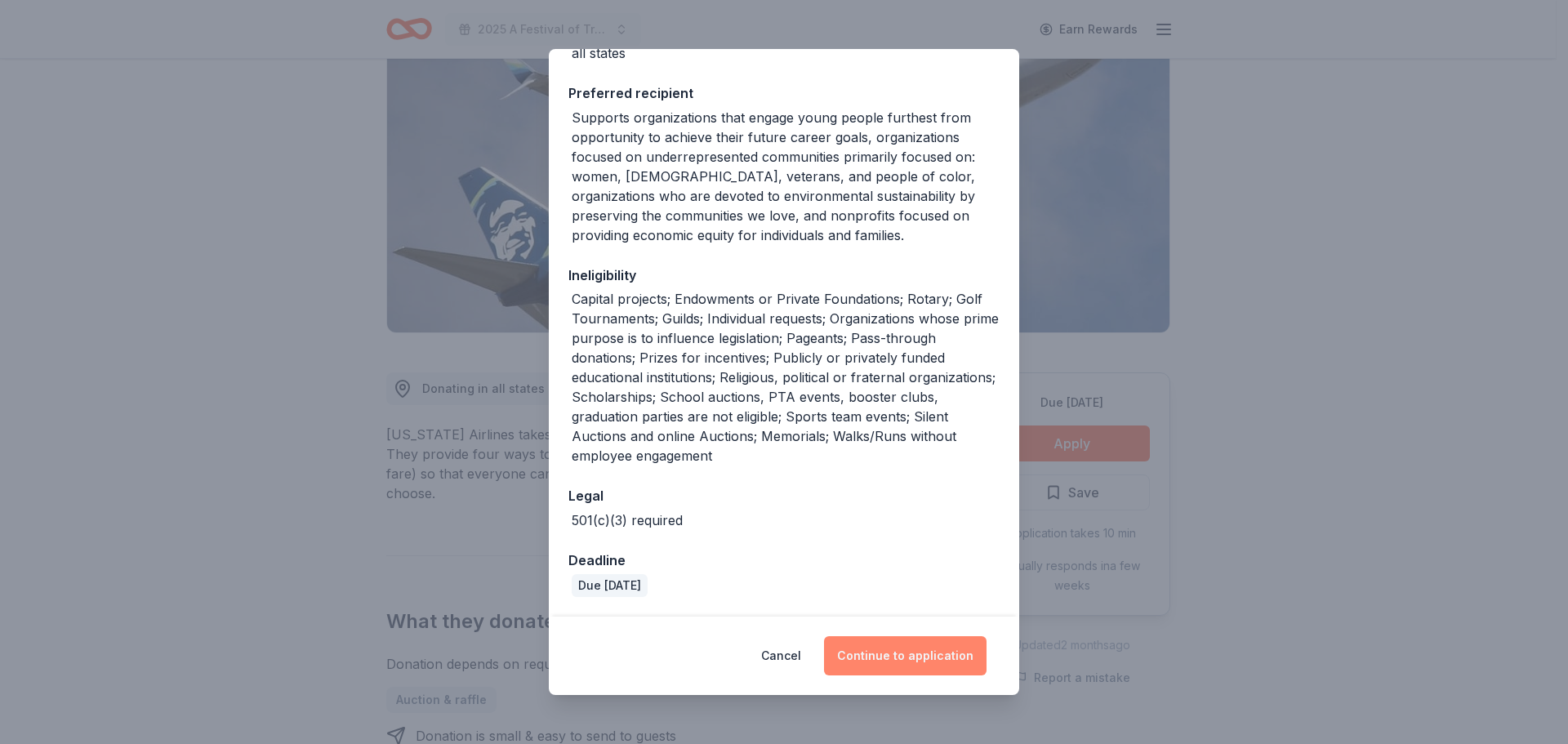
click at [921, 662] on button "Continue to application" at bounding box center [905, 654] width 163 height 39
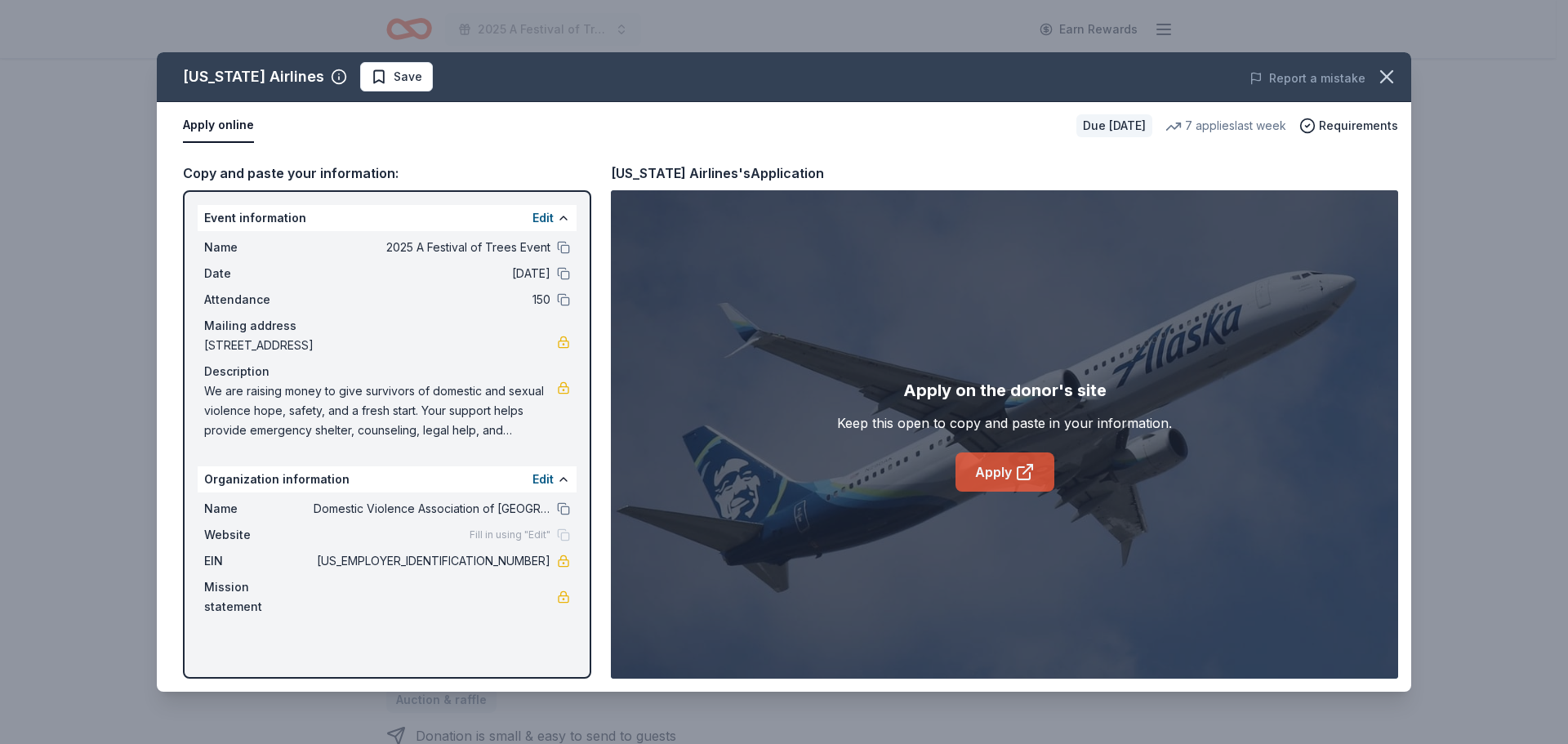
click at [983, 465] on link "Apply" at bounding box center [1005, 471] width 99 height 39
